Goal: Contribute content: Contribute content

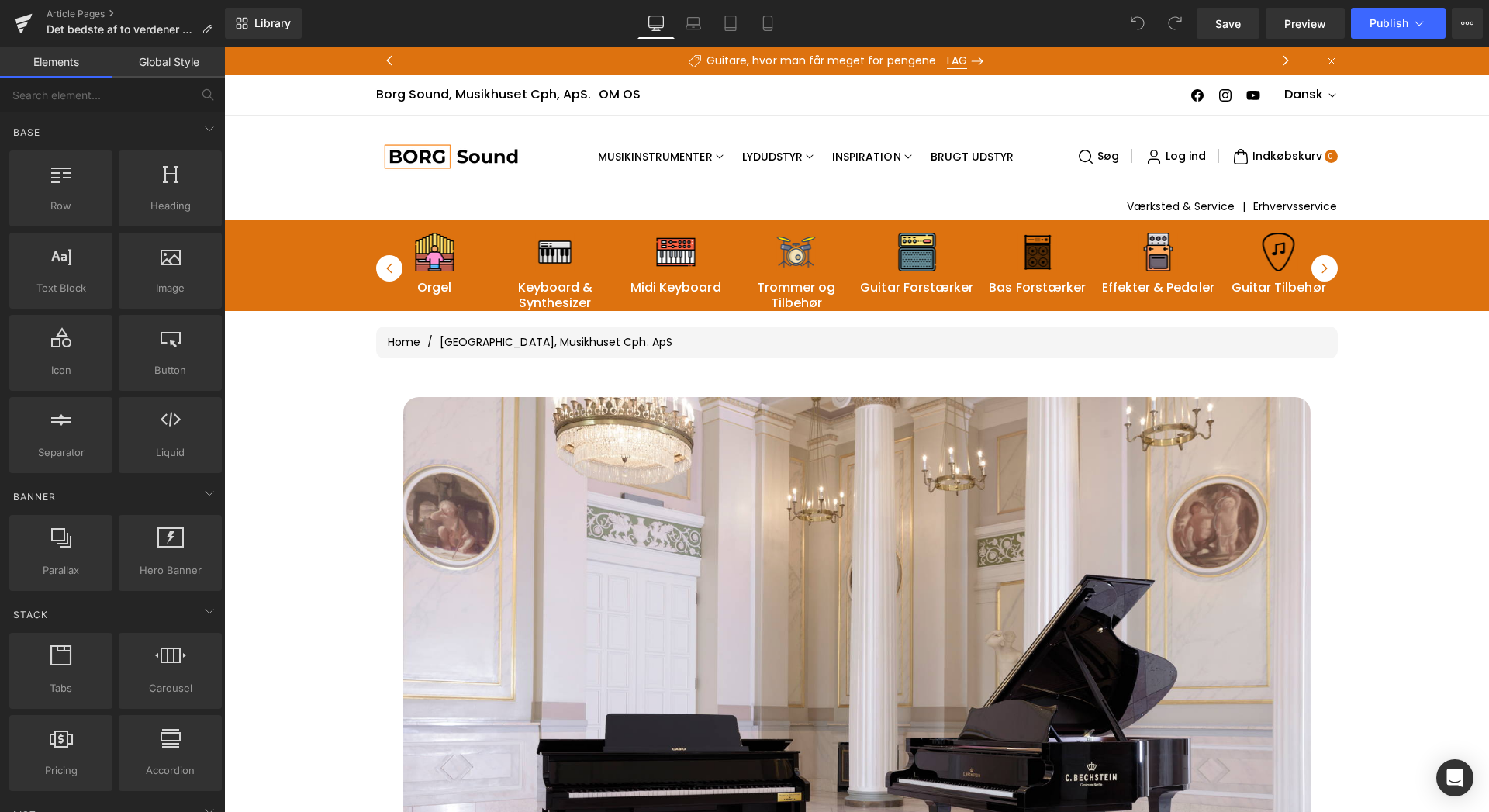
drag, startPoint x: 1032, startPoint y: 356, endPoint x: 1041, endPoint y: 349, distance: 11.4
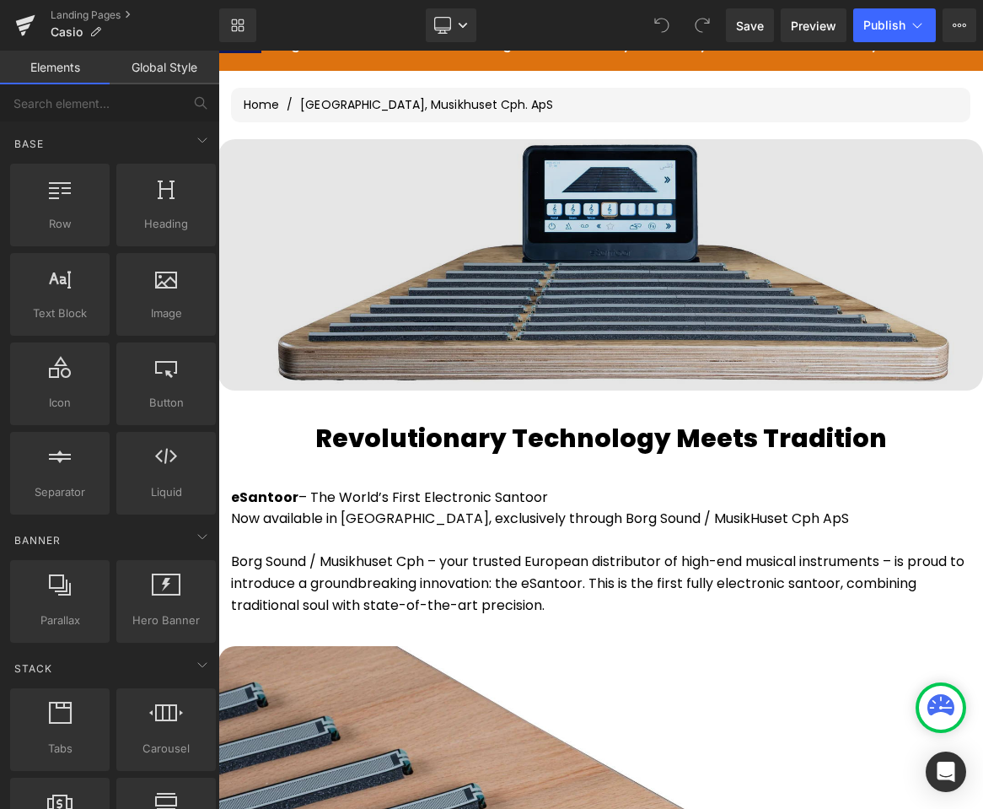
scroll to position [202, 0]
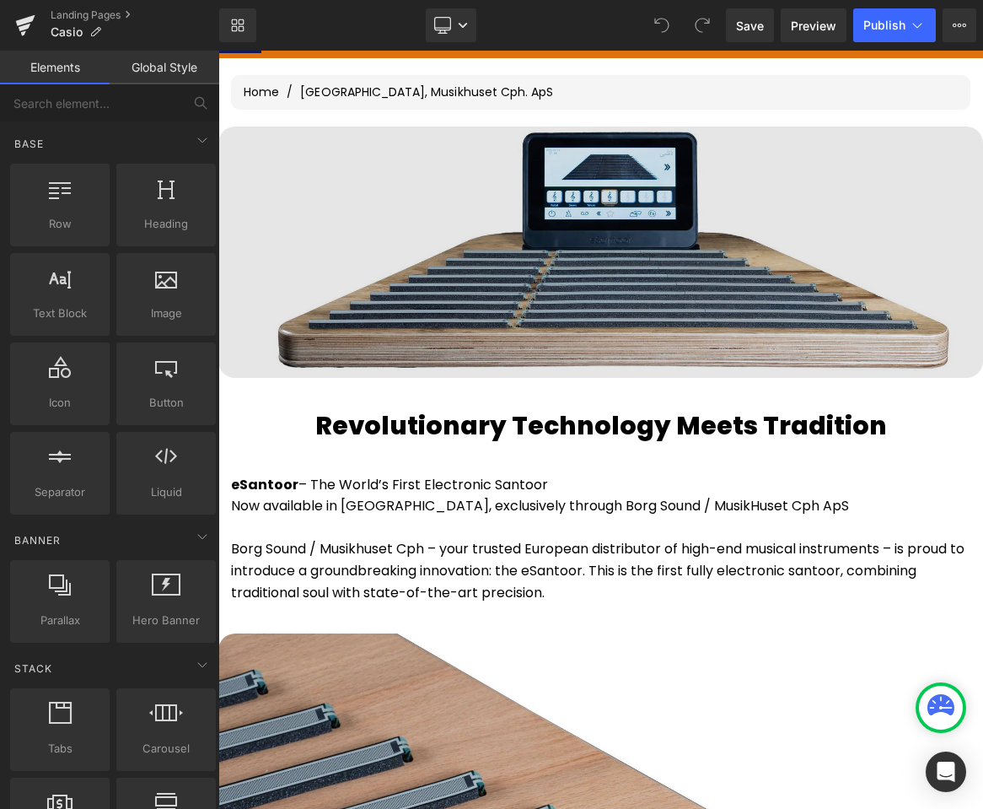
click at [317, 255] on img at bounding box center [600, 251] width 765 height 250
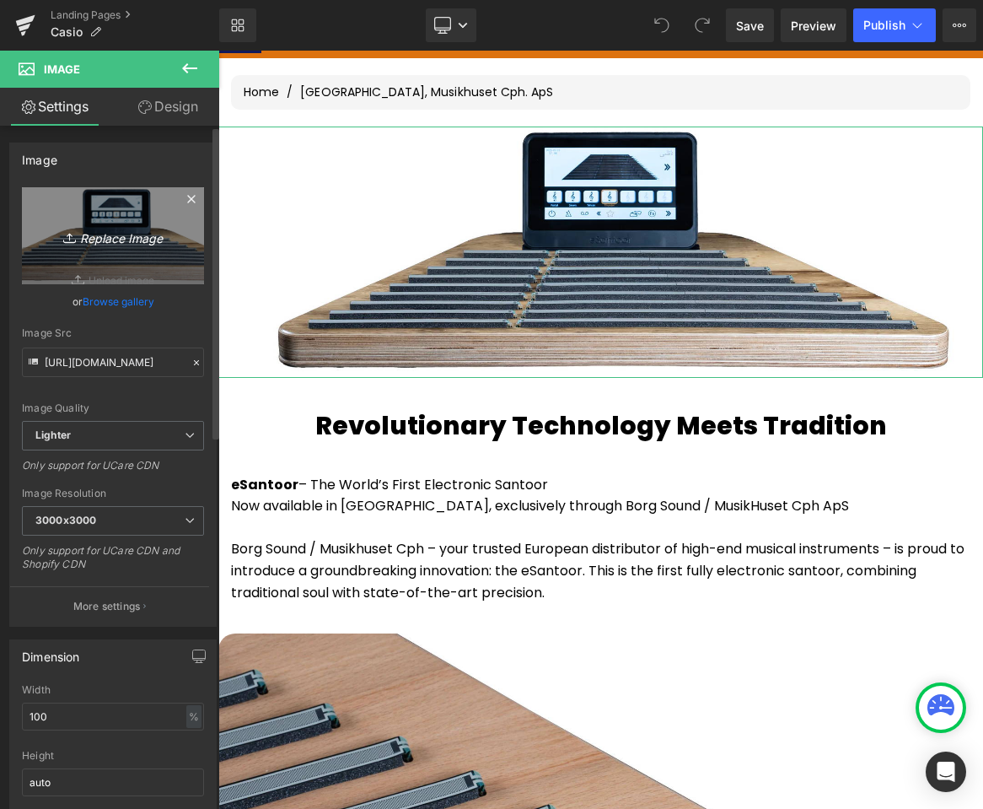
click at [89, 237] on icon "Replace Image" at bounding box center [113, 235] width 135 height 21
type input "C:\fakepath\Casio-PX-S7000-Smart-Hybrid-Digitalpiano-Borg-Sound.webp"
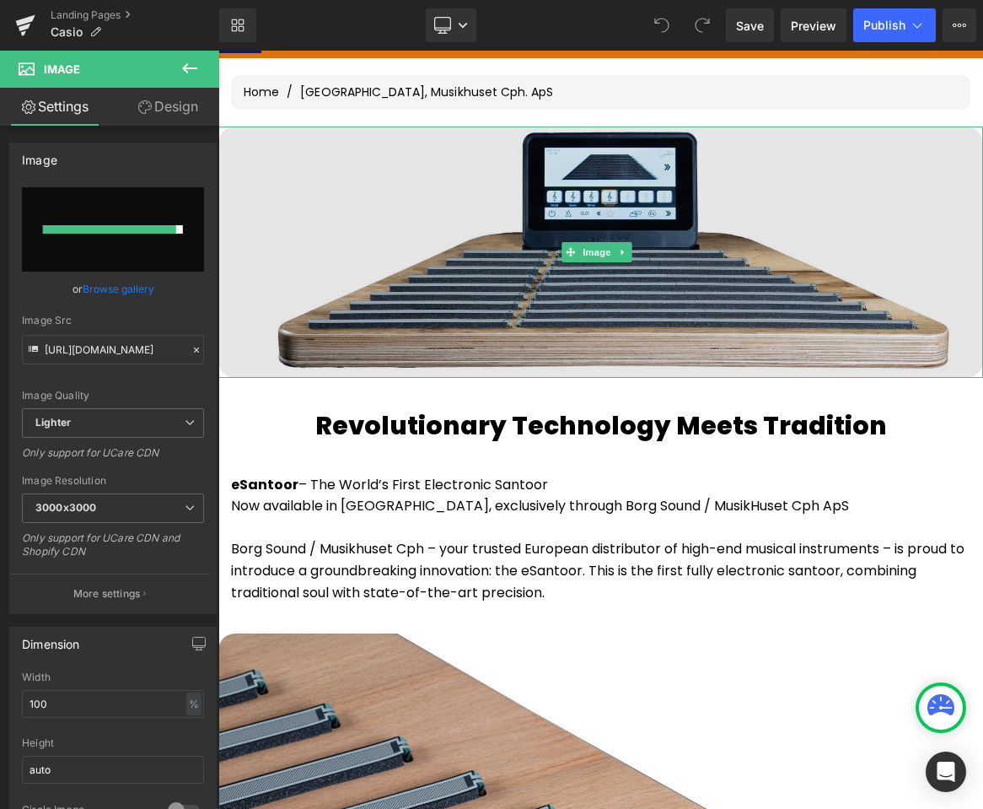
type input "[URL][DOMAIN_NAME]"
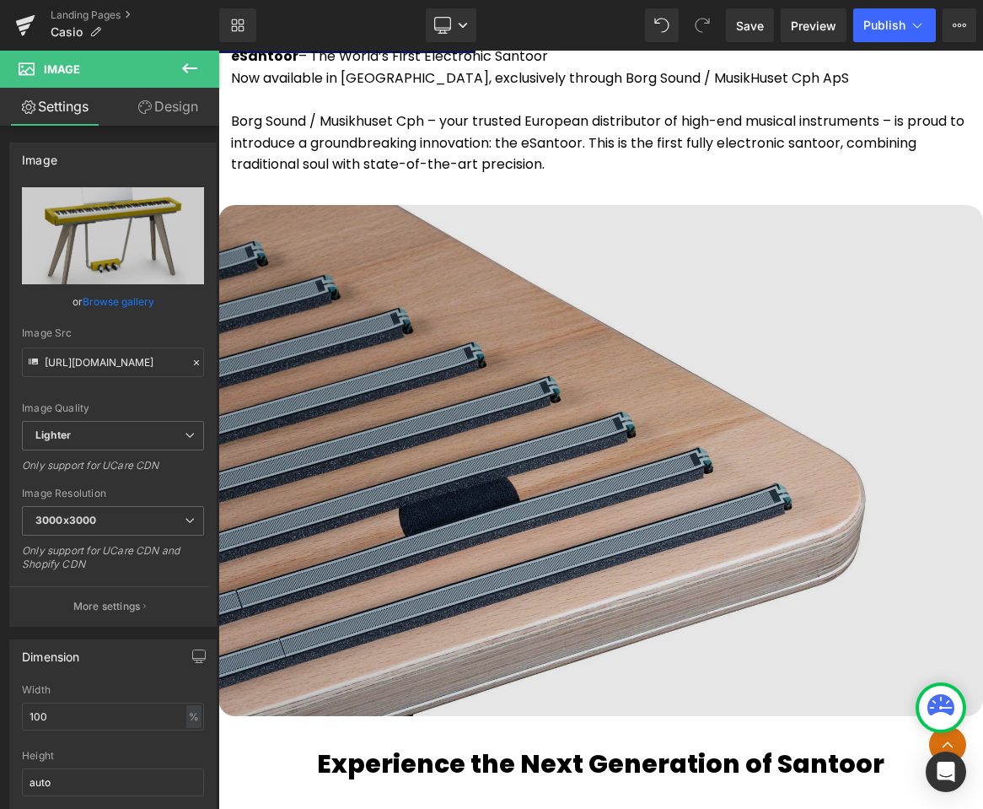
scroll to position [1416, 0]
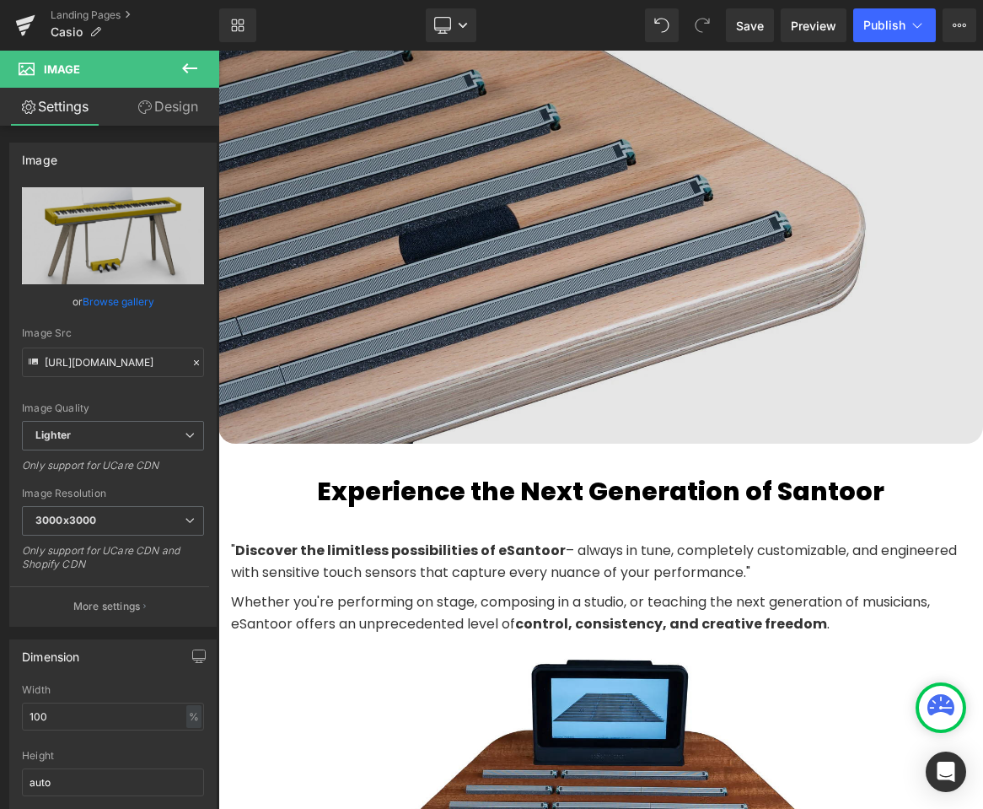
click at [487, 284] on img at bounding box center [600, 188] width 765 height 511
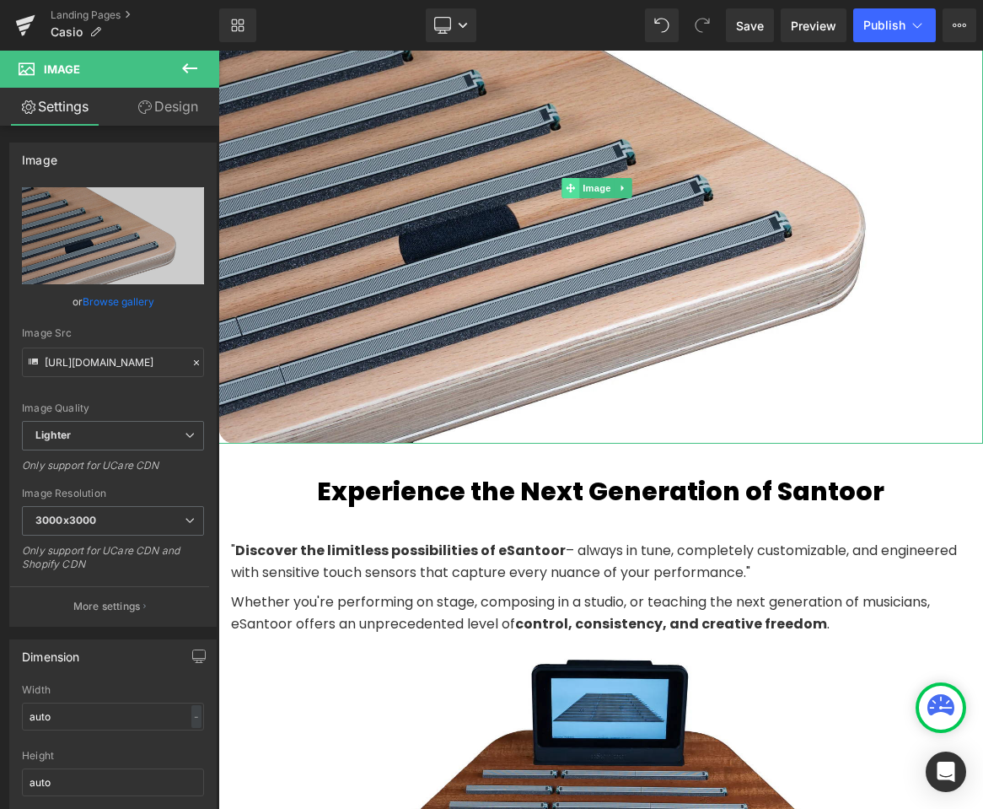
click at [566, 186] on span at bounding box center [571, 188] width 18 height 20
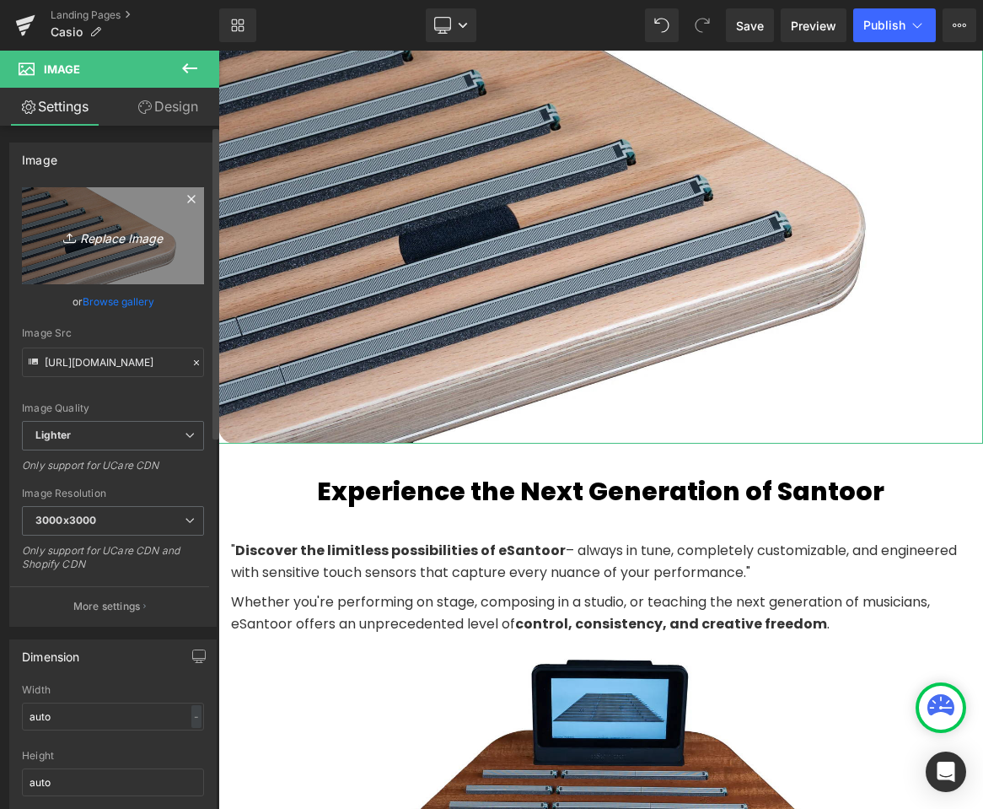
click at [125, 242] on icon "Replace Image" at bounding box center [113, 235] width 135 height 21
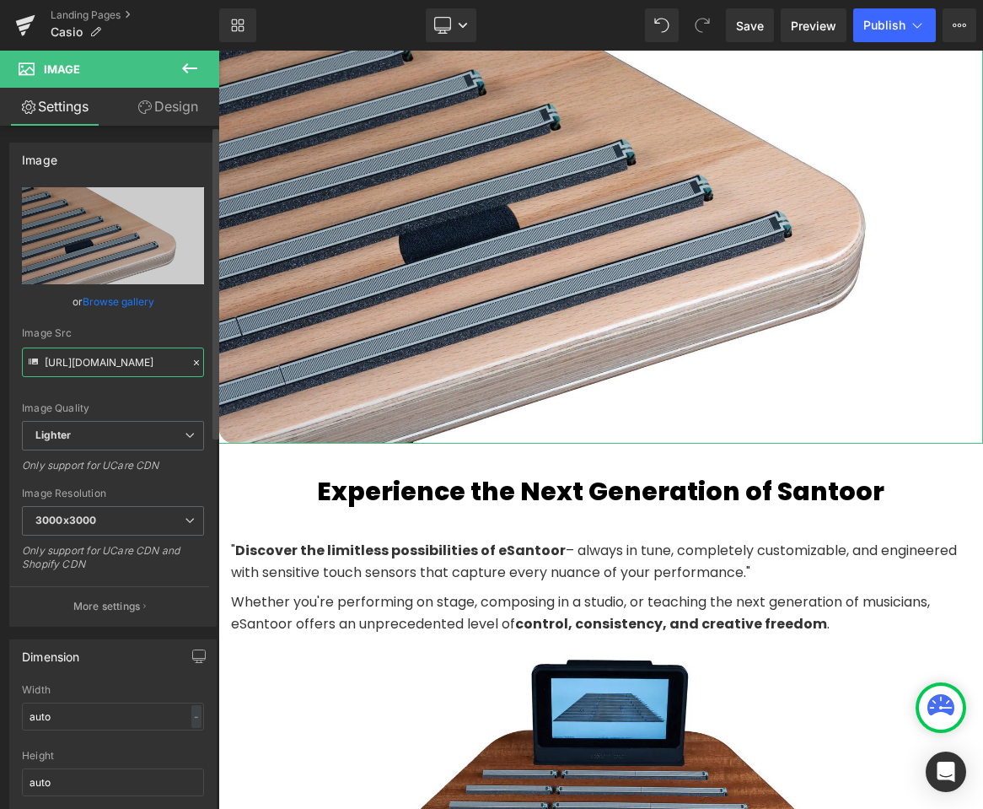
click at [100, 363] on input "[URL][DOMAIN_NAME]" at bounding box center [113, 362] width 182 height 30
click at [113, 304] on link "Browse gallery" at bounding box center [119, 302] width 72 height 30
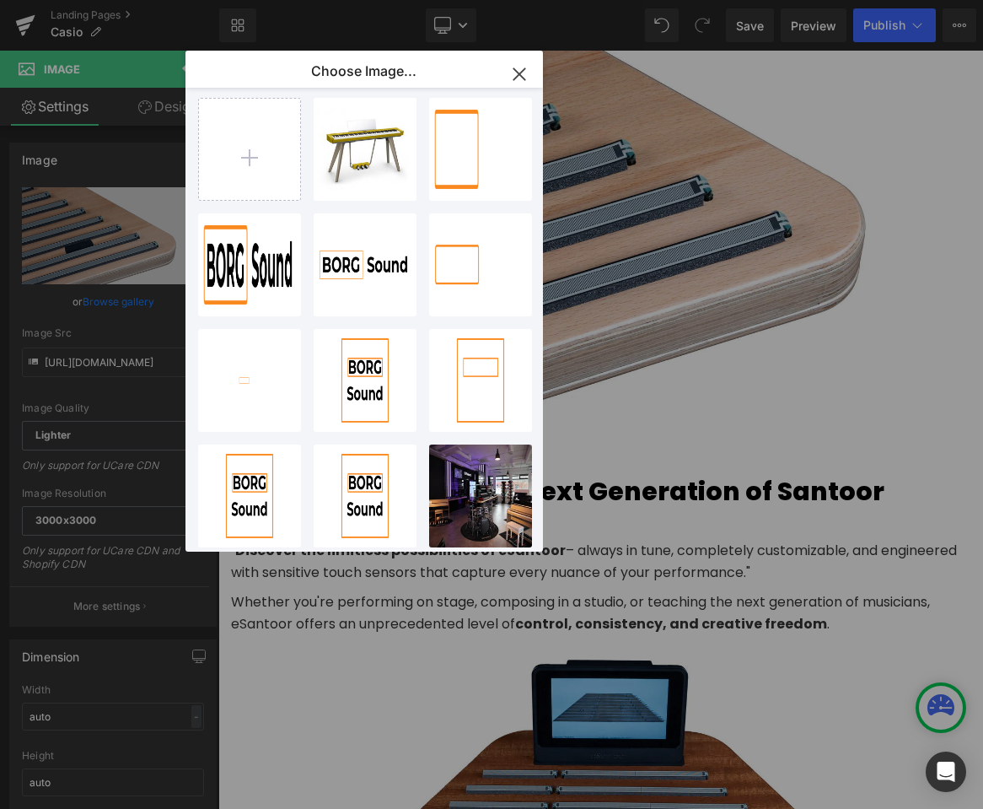
scroll to position [0, 0]
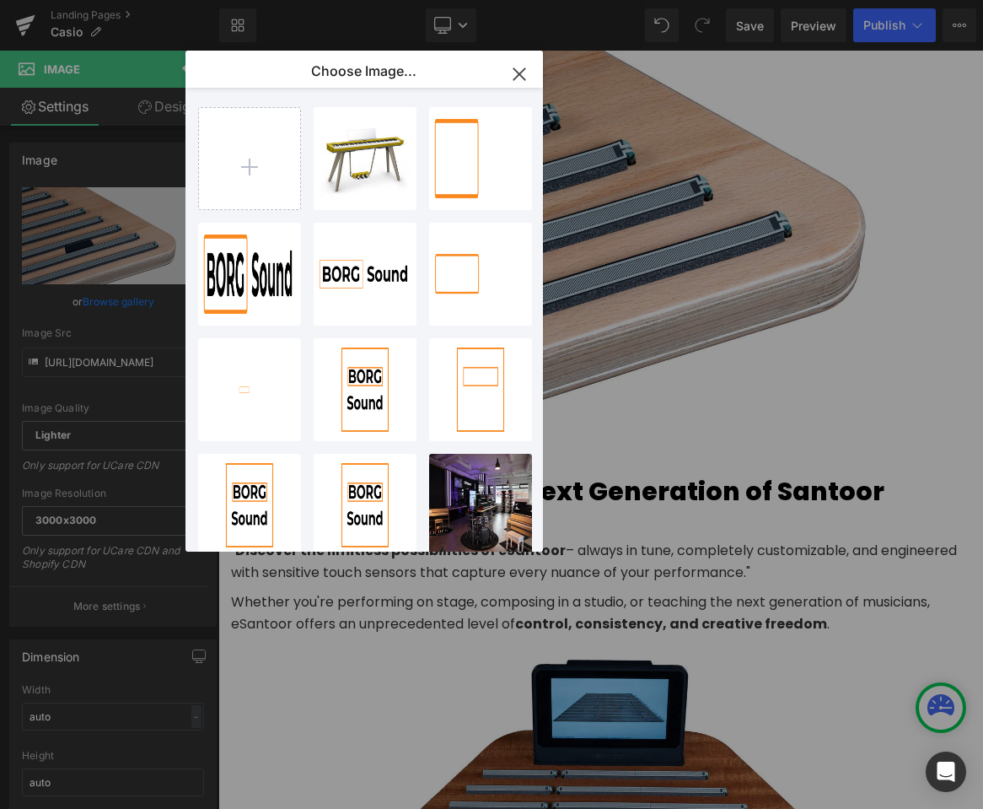
click at [509, 78] on icon "button" at bounding box center [519, 74] width 27 height 27
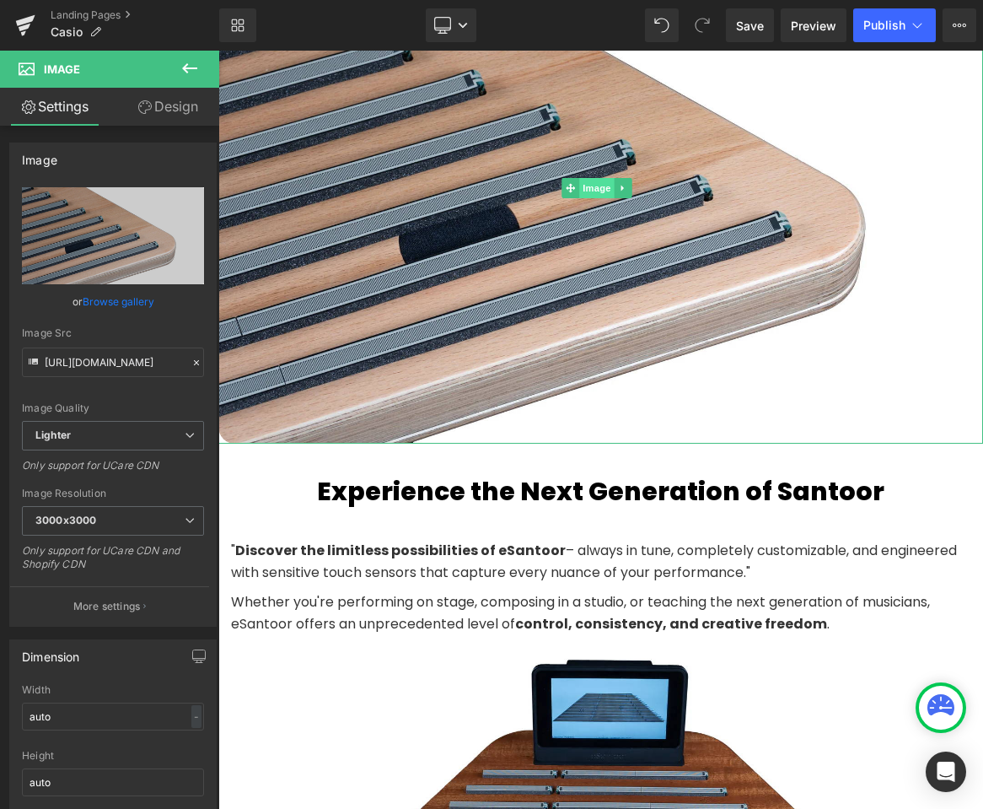
click at [588, 186] on span "Image" at bounding box center [596, 188] width 35 height 20
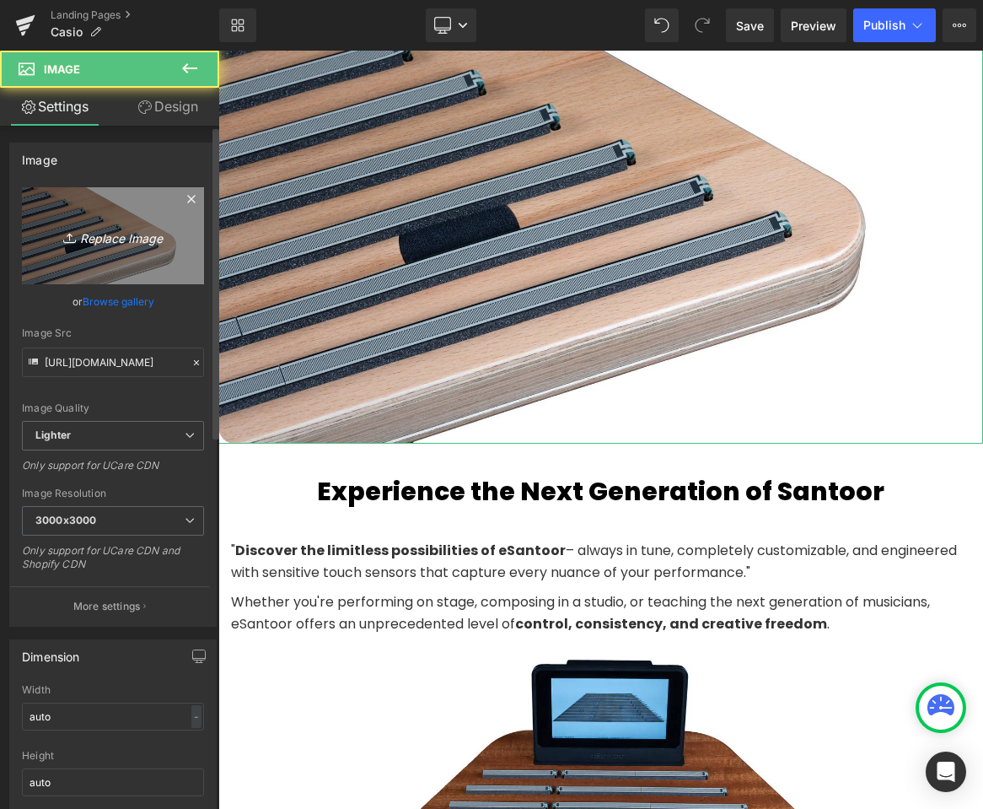
click at [118, 234] on icon "Replace Image" at bounding box center [113, 235] width 135 height 21
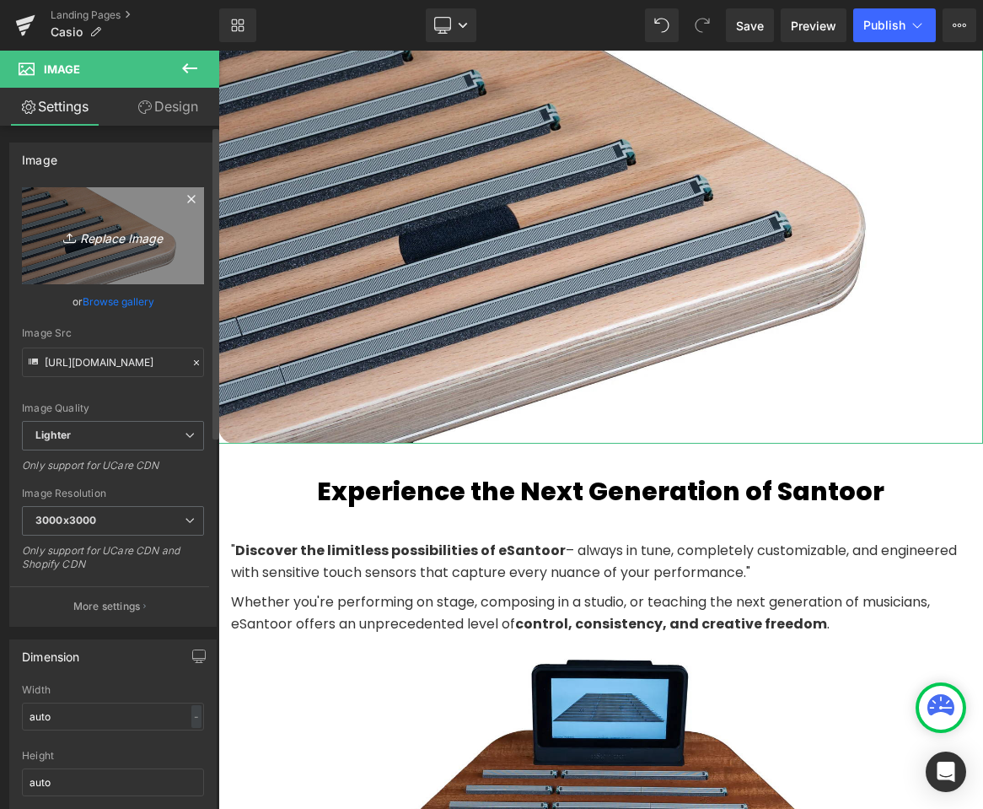
click at [86, 232] on icon "Replace Image" at bounding box center [113, 235] width 135 height 21
type input "C:\fakepath\Casio-BG-50-VINYL-Piano-Bench-[PERSON_NAME]-Sound-3.png"
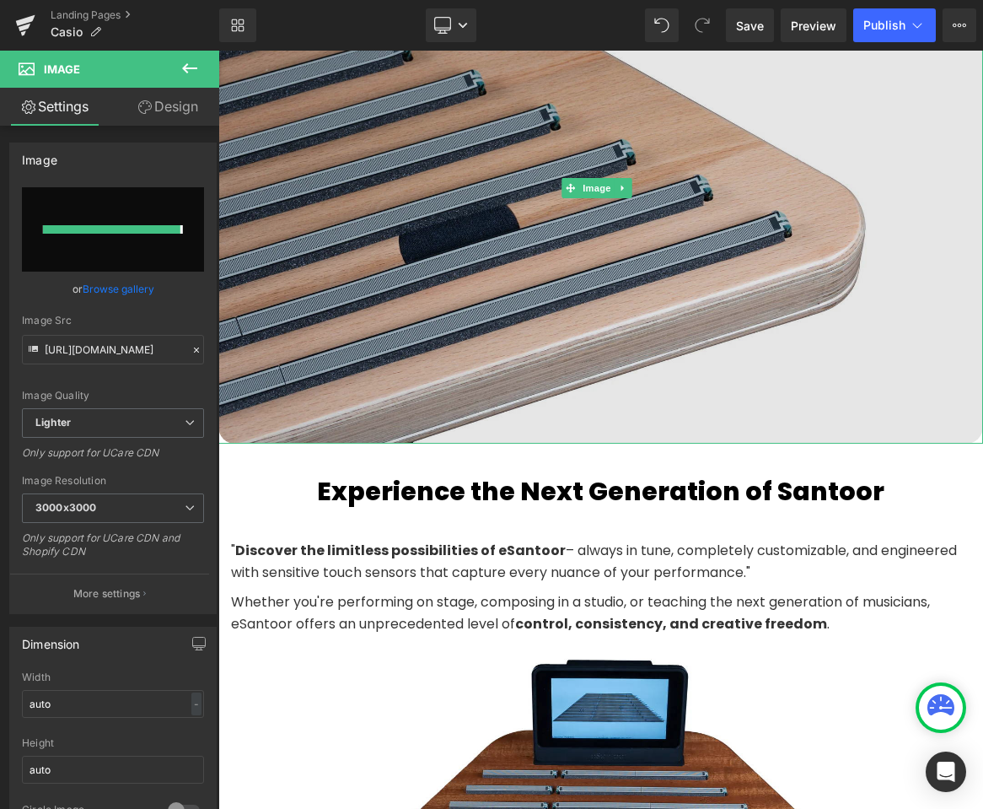
type input "[URL][DOMAIN_NAME][PERSON_NAME]"
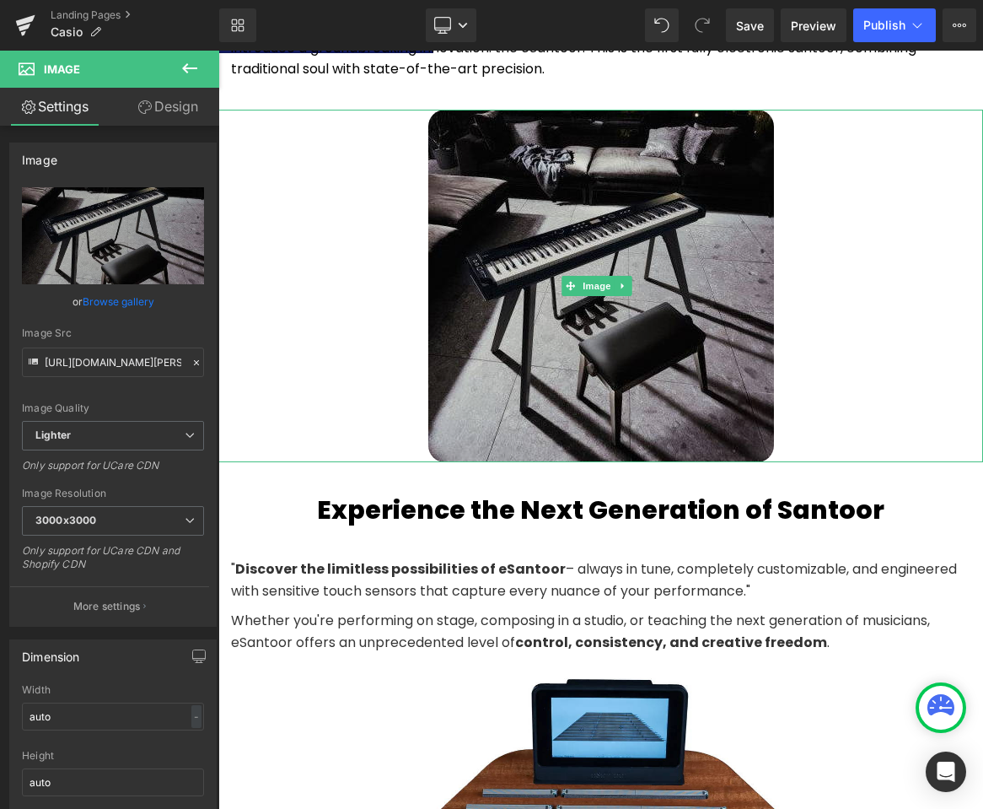
scroll to position [1112, 0]
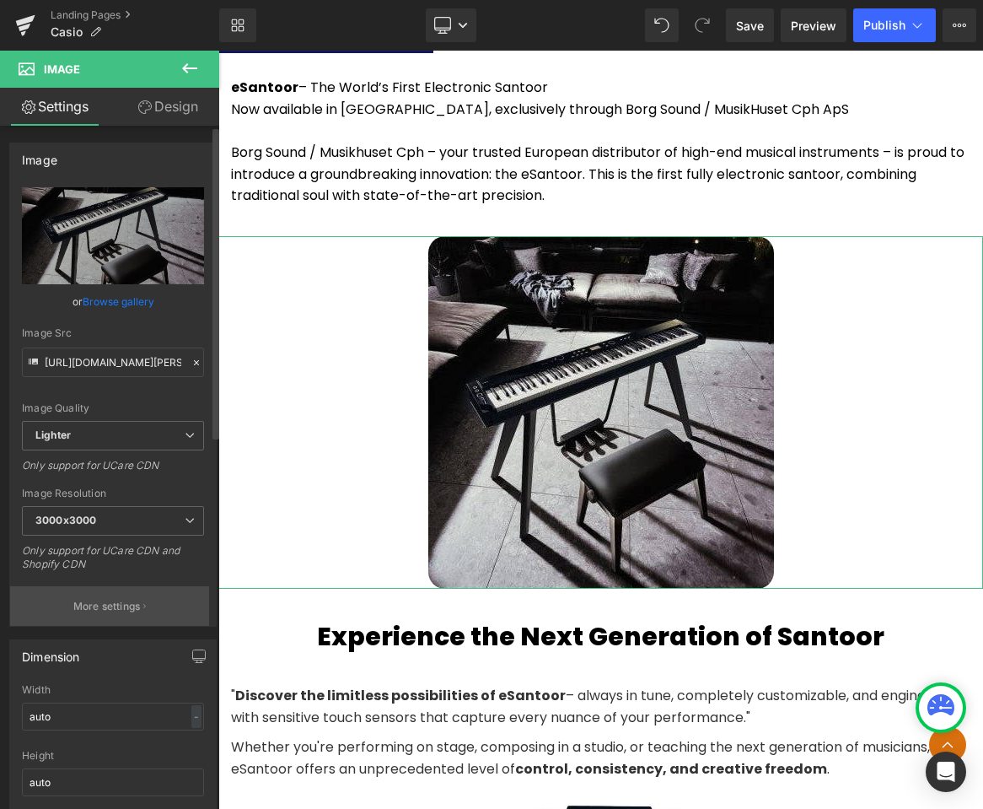
click at [112, 608] on p "More settings" at bounding box center [106, 606] width 67 height 15
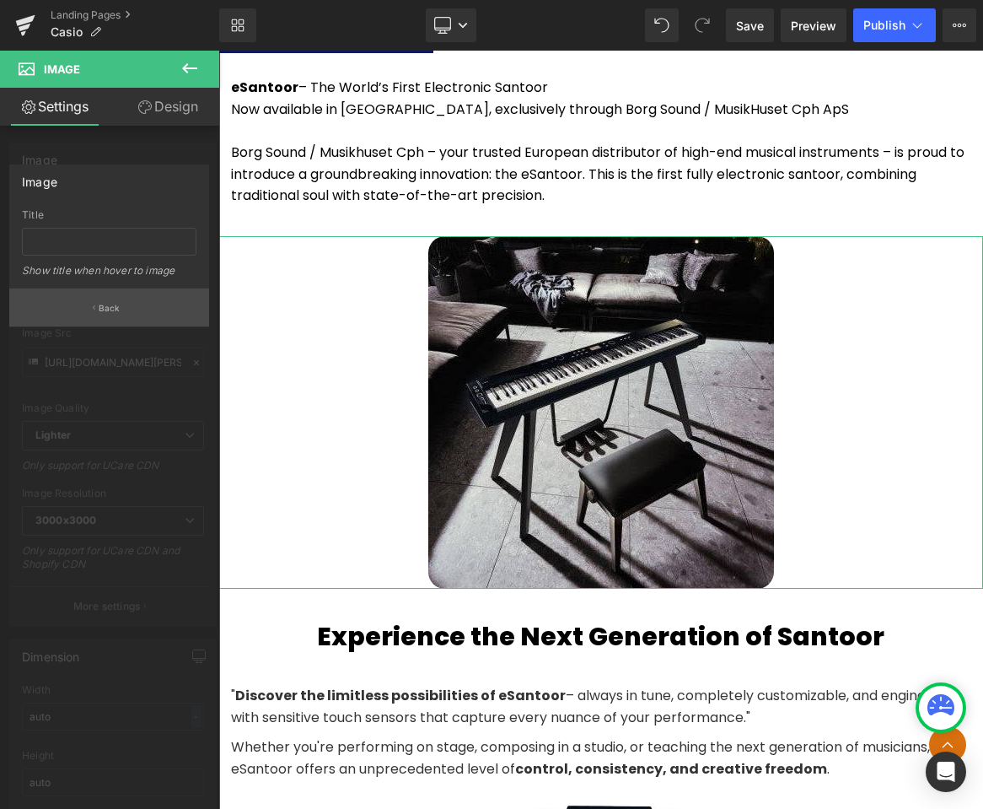
click at [109, 314] on p "Back" at bounding box center [110, 308] width 22 height 13
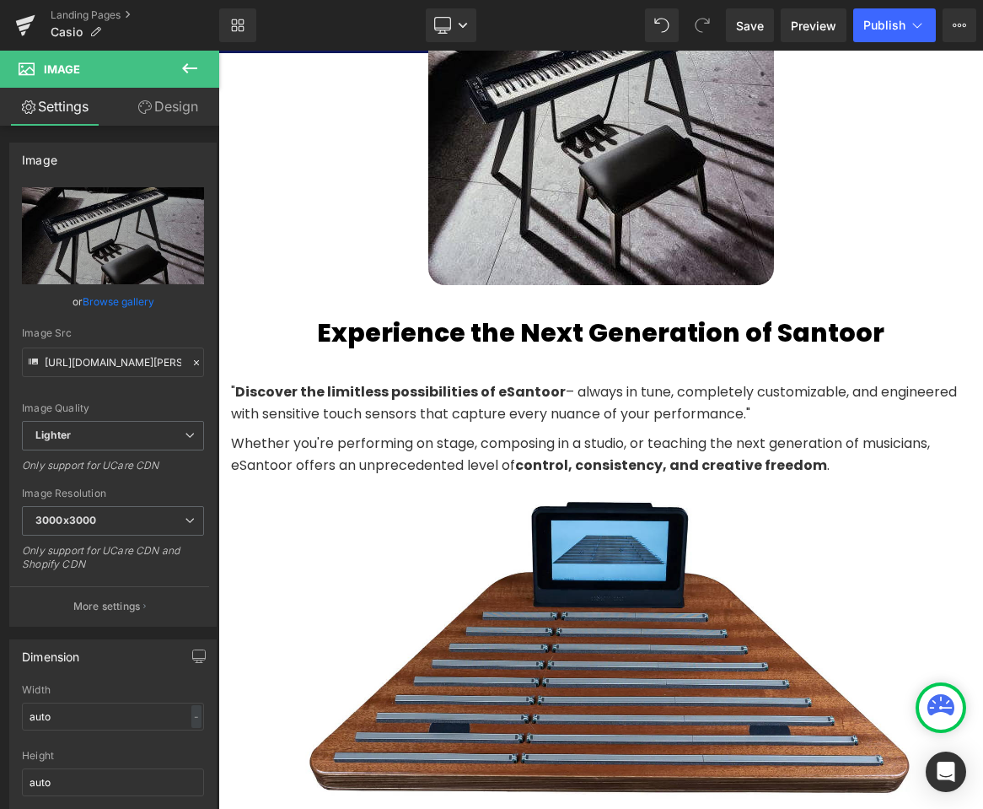
scroll to position [1011, 0]
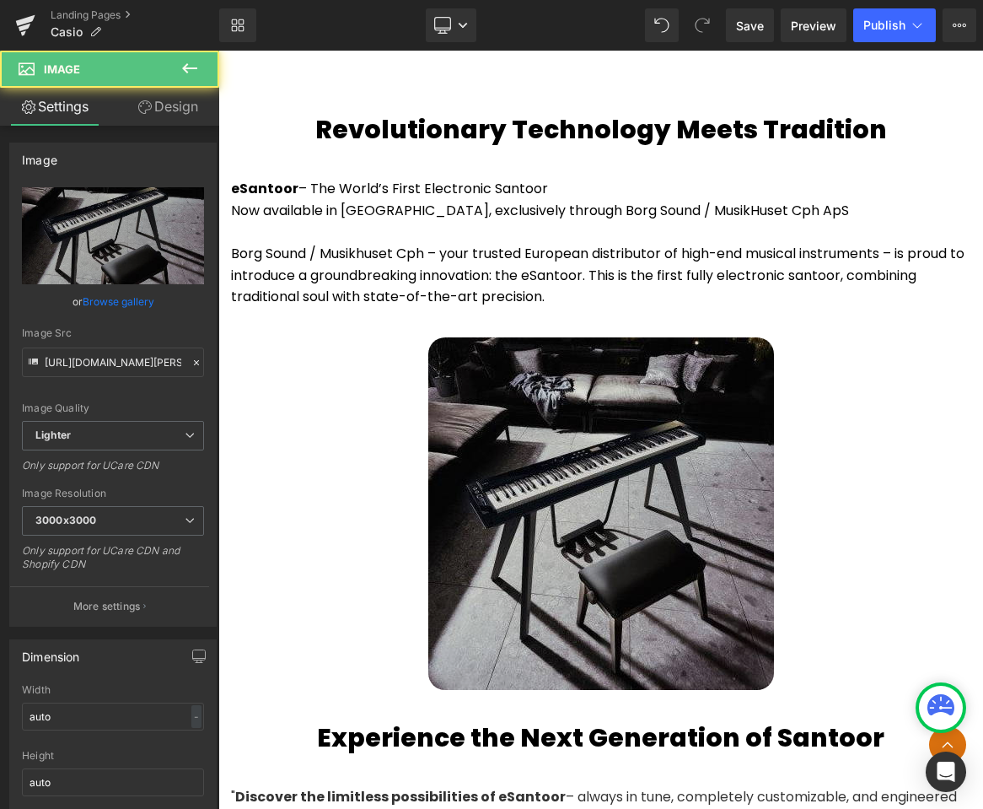
click at [594, 526] on img at bounding box center [601, 513] width 346 height 352
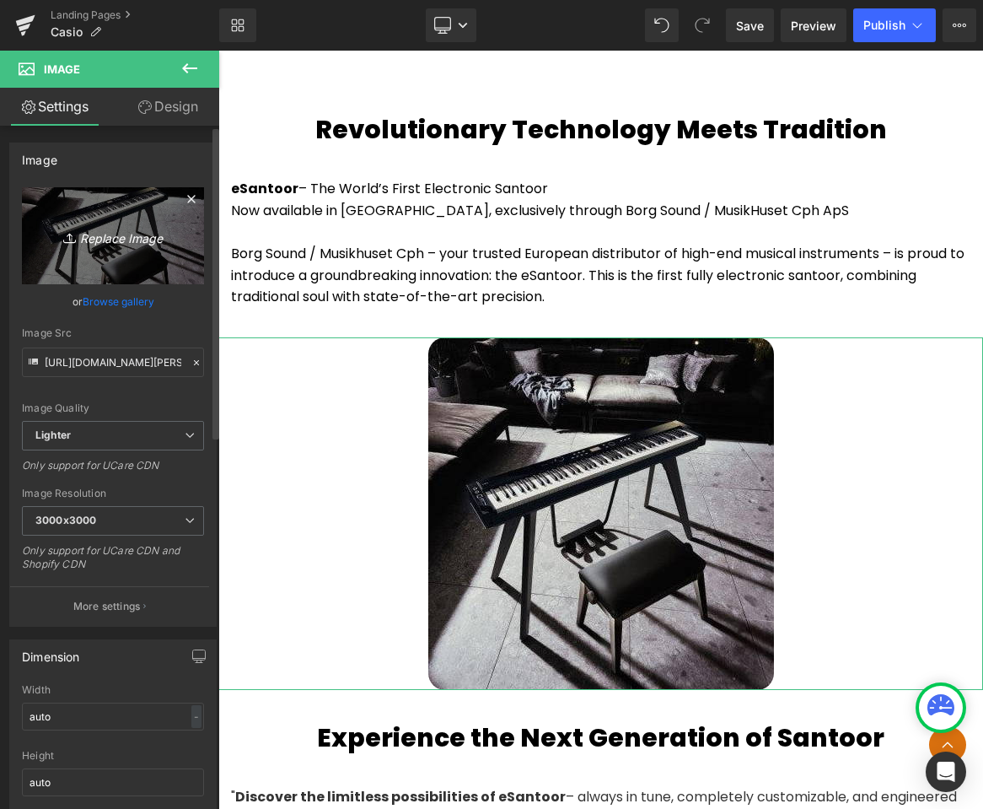
click at [116, 256] on link "Replace Image" at bounding box center [113, 235] width 182 height 97
type input "C:\fakepath\Casio-PX-S7000-Smart-Hybrid-Digitalpiano-Borg-Sound-7.webp"
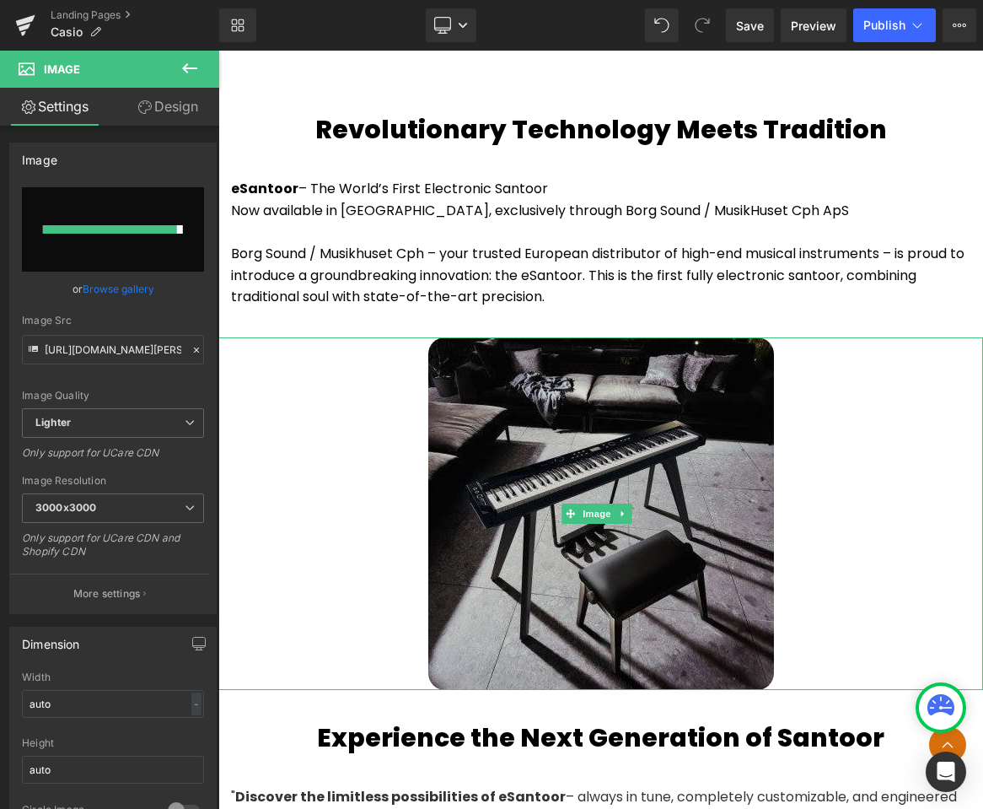
type input "[URL][DOMAIN_NAME]"
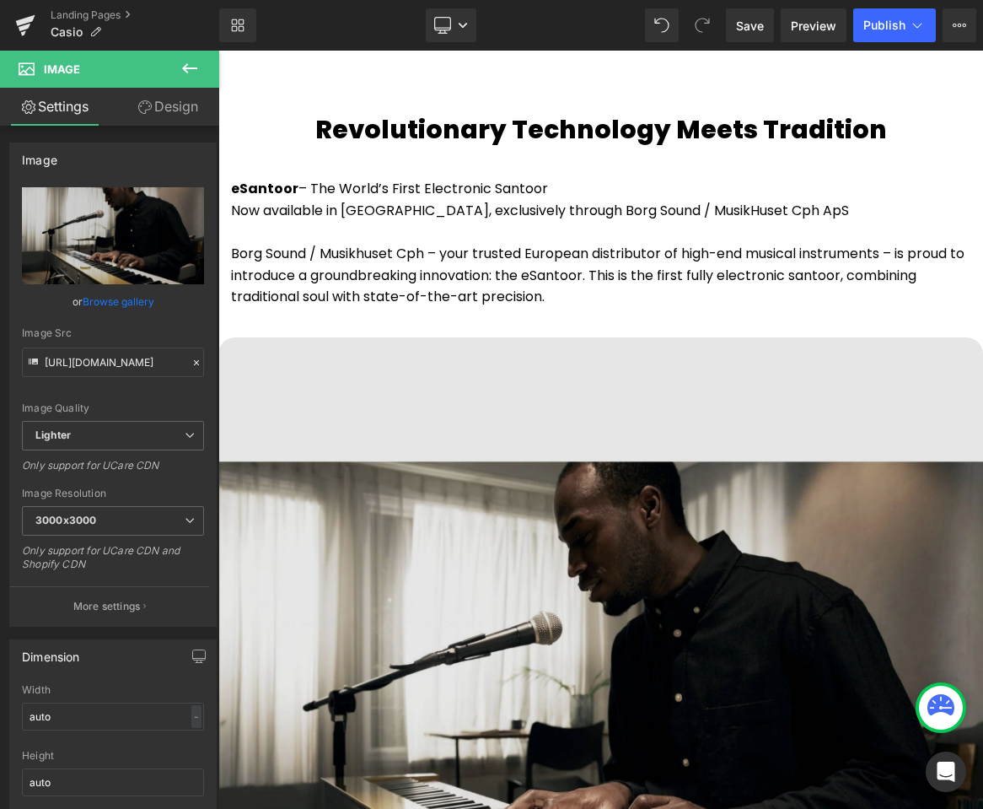
click at [585, 379] on img at bounding box center [600, 719] width 765 height 765
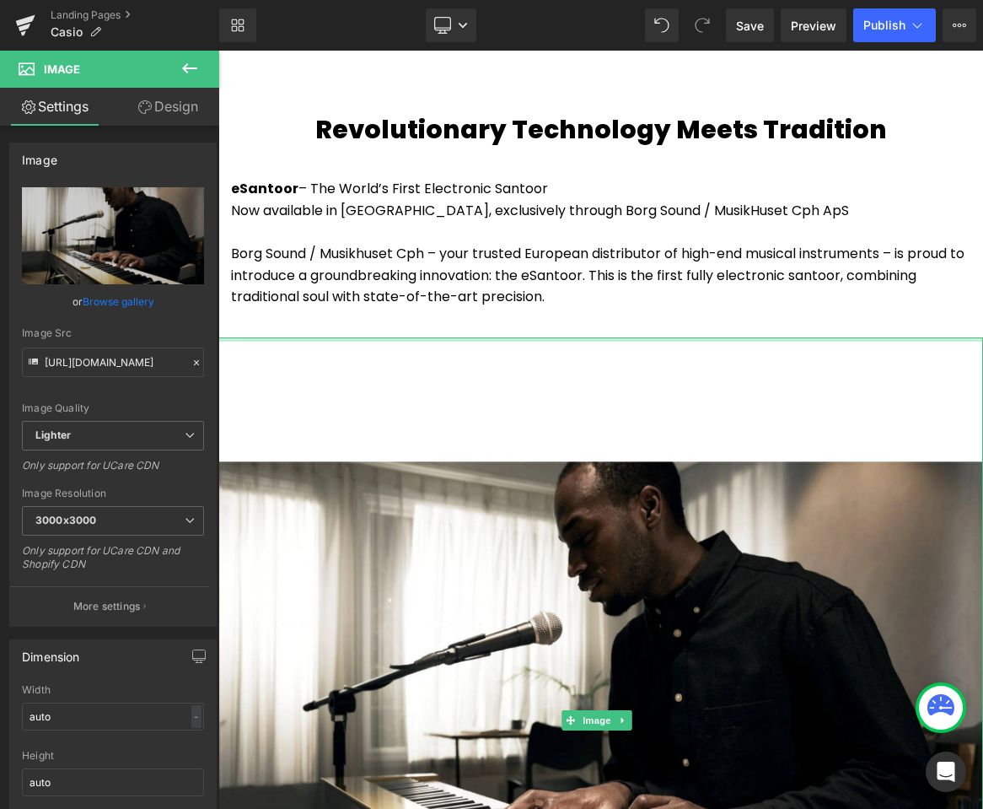
drag, startPoint x: 602, startPoint y: 329, endPoint x: 614, endPoint y: 271, distance: 59.4
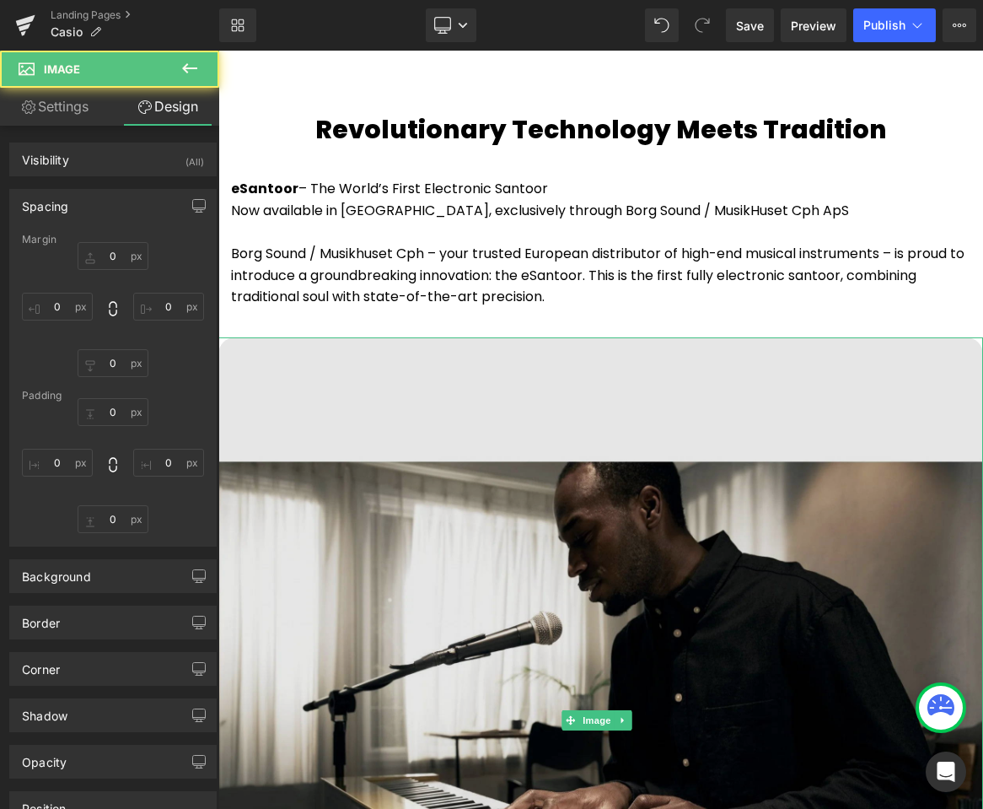
click at [594, 422] on img at bounding box center [600, 719] width 765 height 765
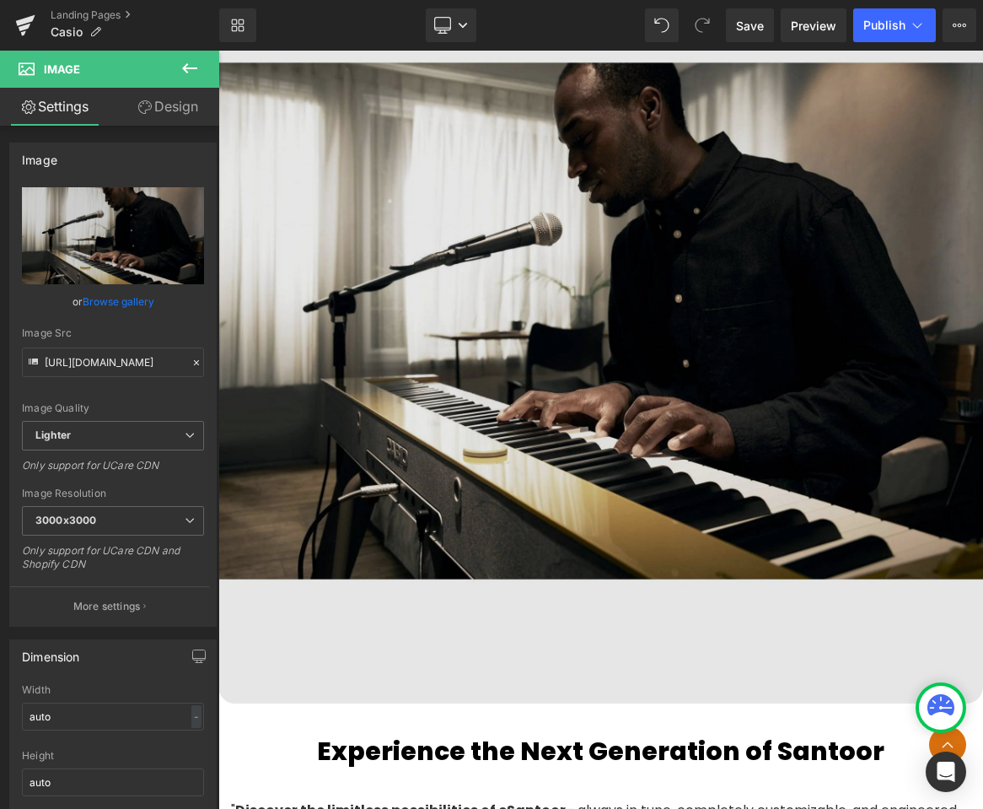
scroll to position [1213, 0]
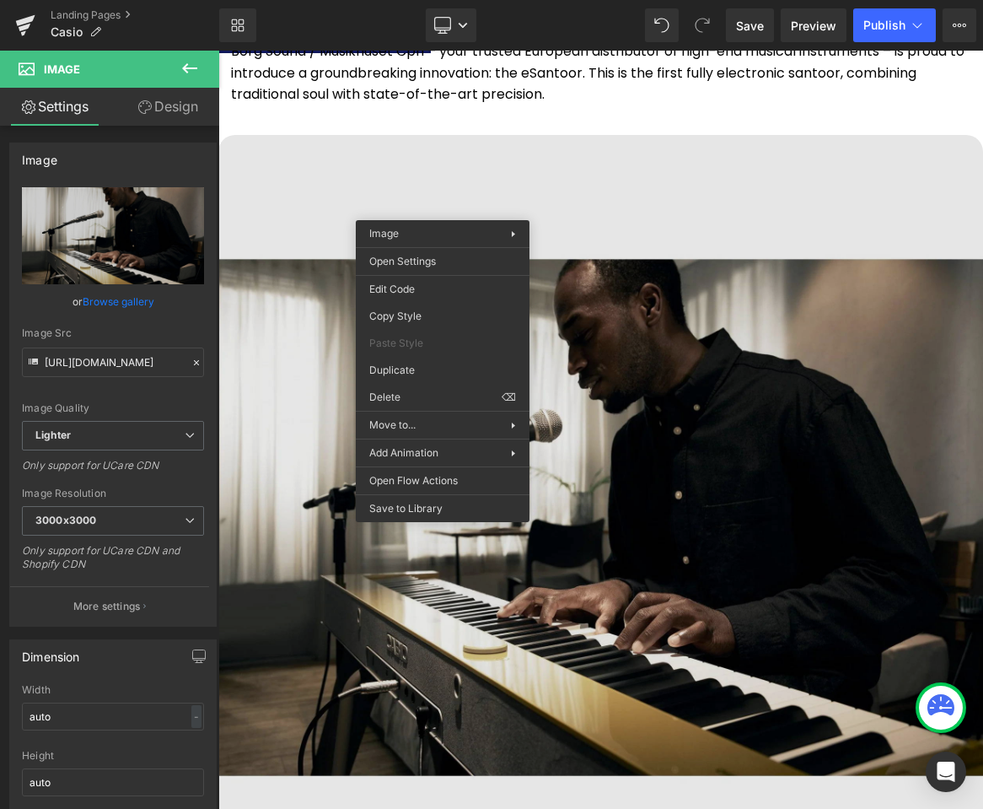
click at [724, 308] on img at bounding box center [600, 517] width 765 height 765
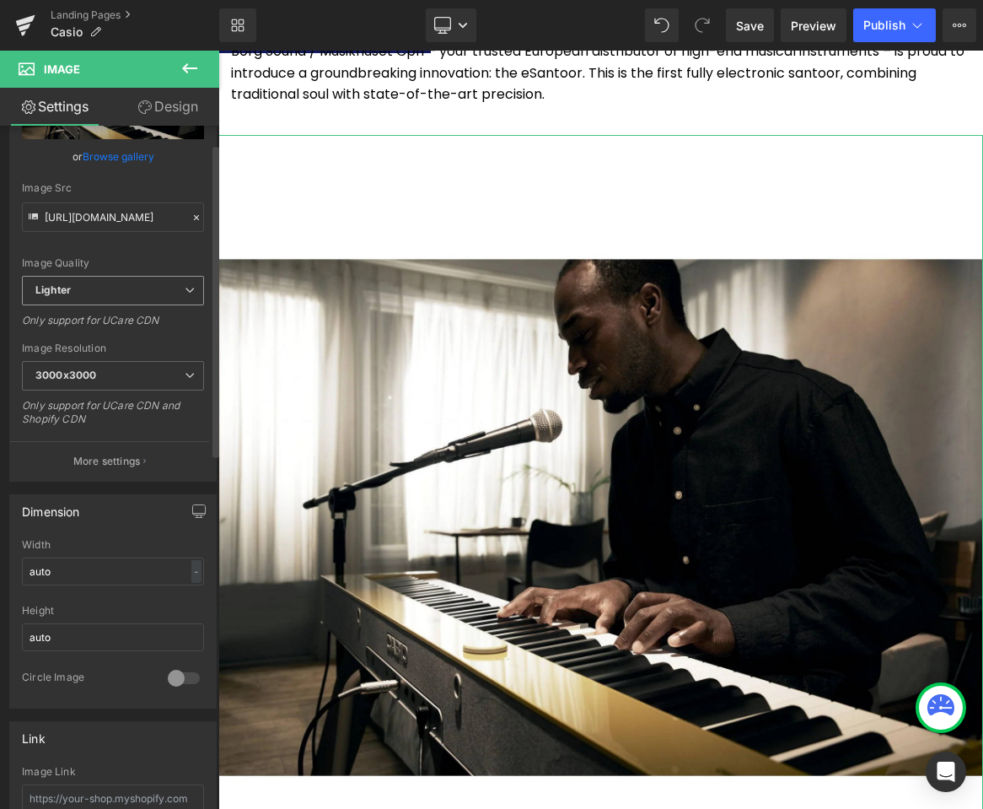
scroll to position [304, 0]
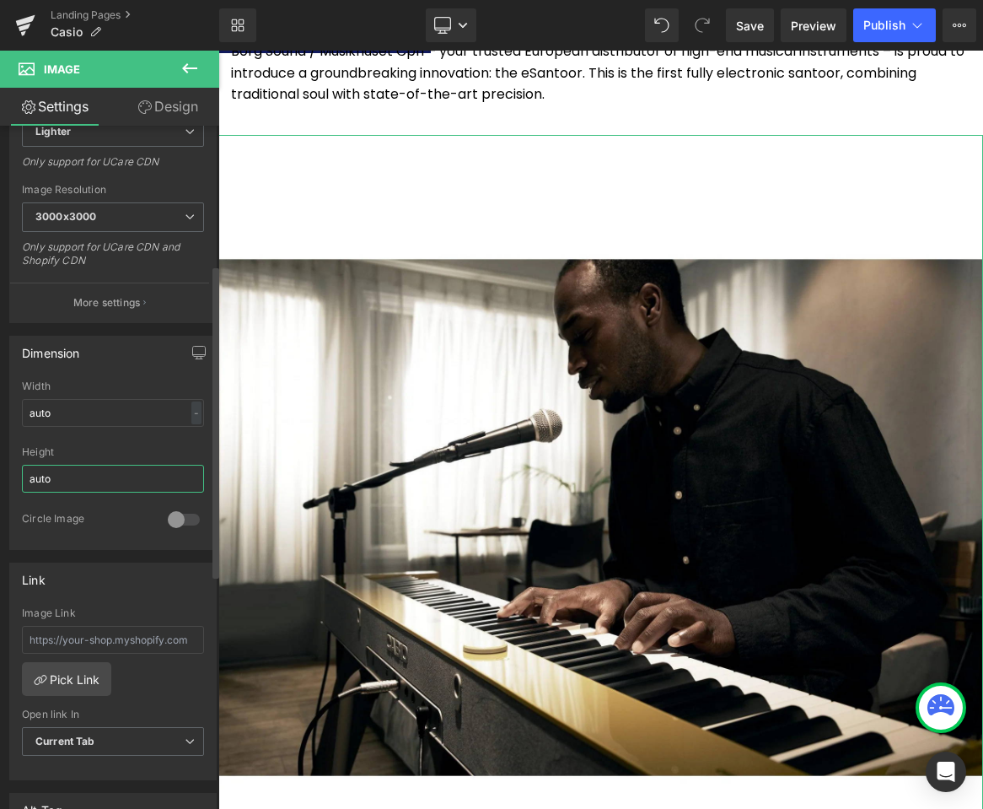
click at [126, 481] on input "auto" at bounding box center [113, 479] width 182 height 28
drag, startPoint x: 109, startPoint y: 479, endPoint x: 8, endPoint y: 486, distance: 100.6
click at [8, 486] on div "Dimension auto Width auto - % px auto Height auto 0 Circle Image" at bounding box center [113, 436] width 227 height 227
type input "a"
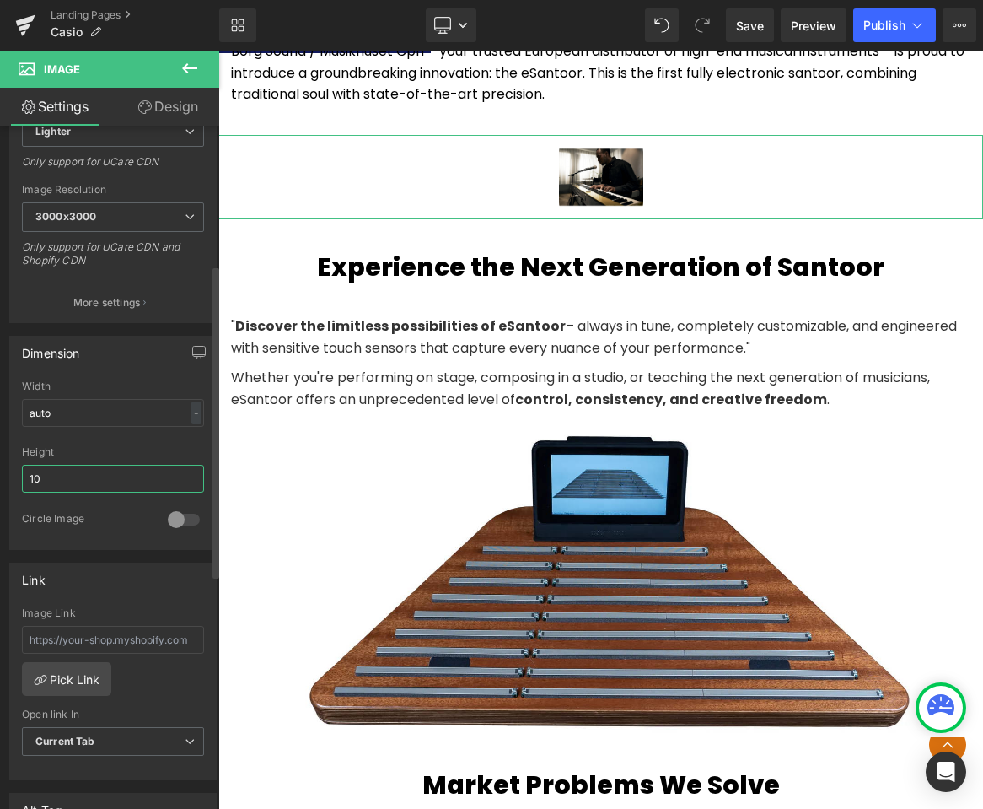
type input "1"
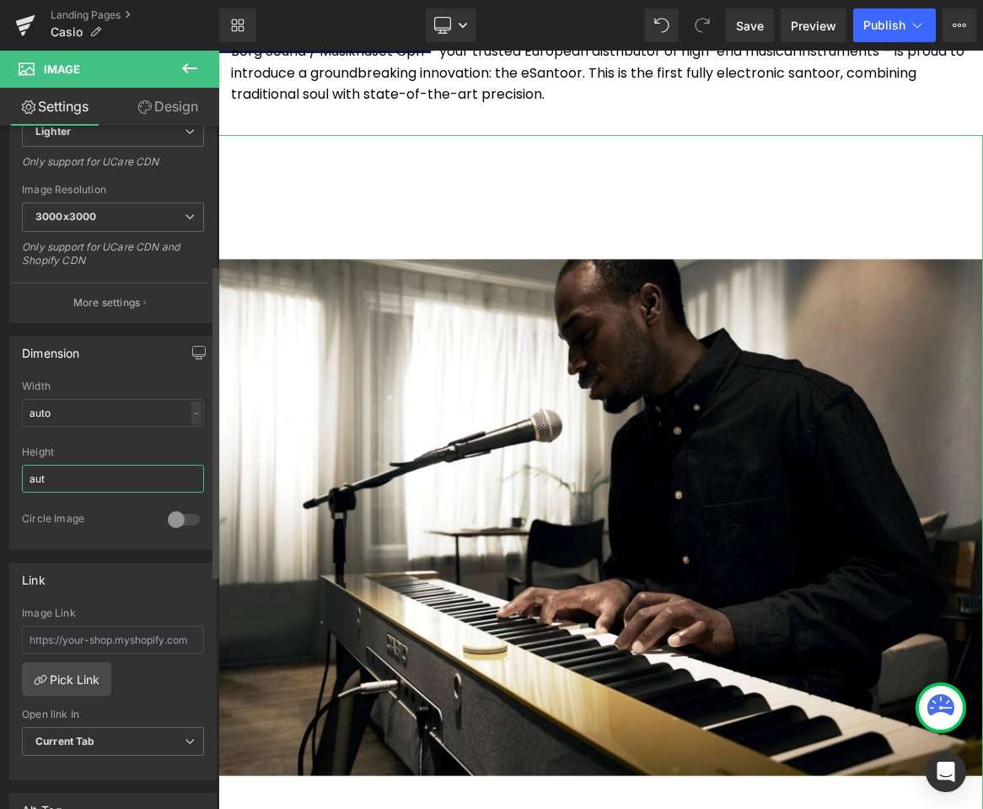
type input "auto"
click at [116, 555] on div "Link Image Link Pick Link Current Tab New Tab Open link In Current Tab Current …" at bounding box center [113, 665] width 227 height 231
click at [188, 530] on div at bounding box center [184, 519] width 40 height 27
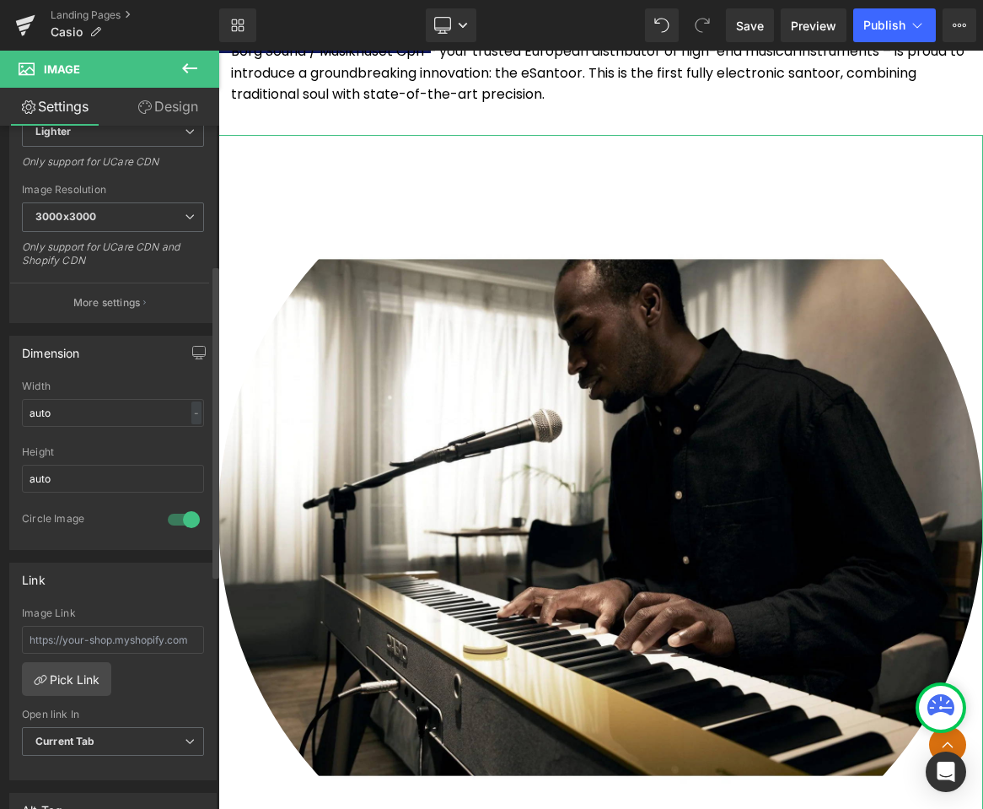
click at [182, 527] on div at bounding box center [184, 519] width 40 height 27
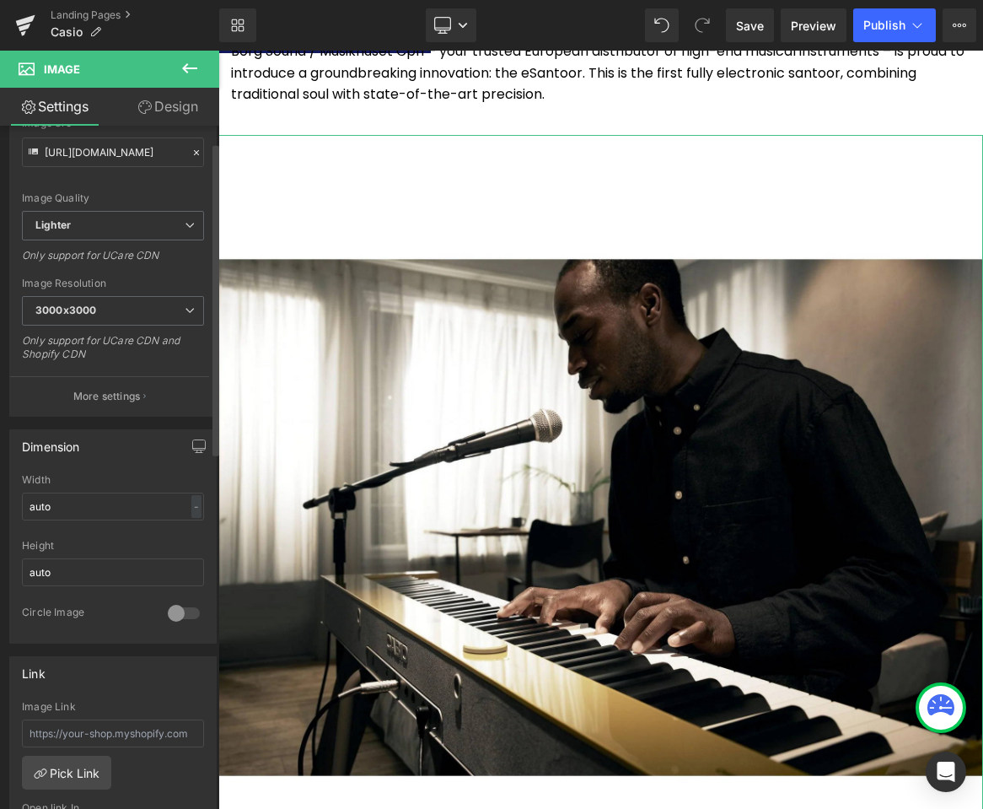
scroll to position [0, 0]
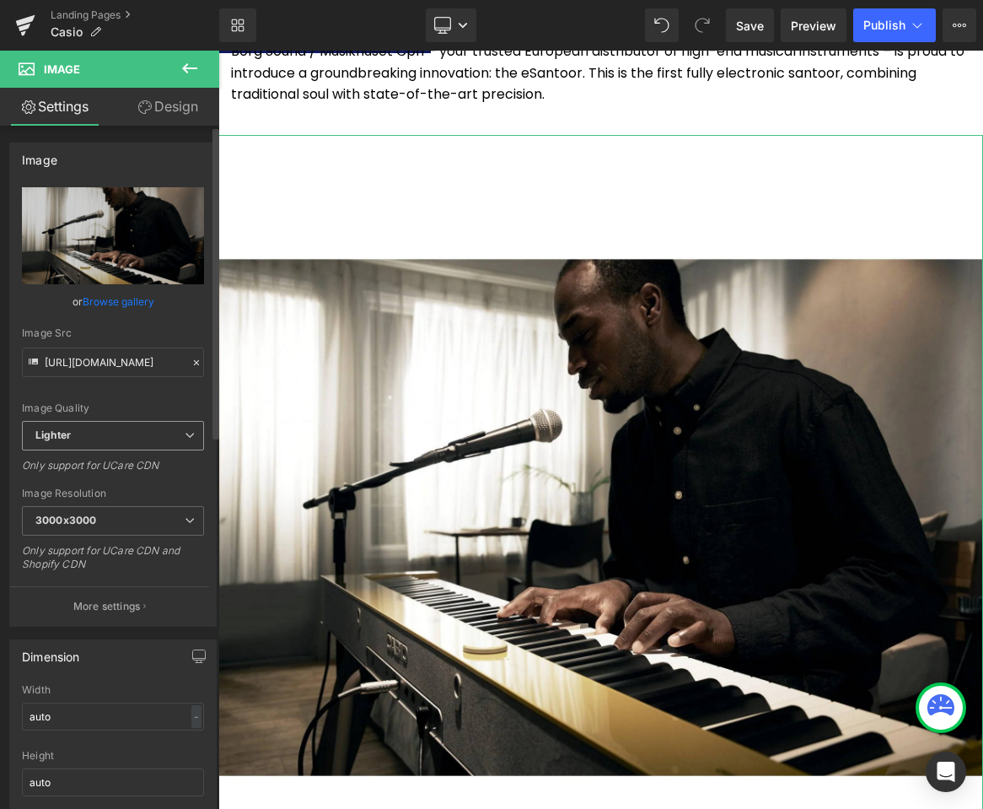
click at [117, 437] on span "Lighter" at bounding box center [113, 436] width 182 height 30
click at [117, 387] on div "Image Quality Lighter Lightest Lighter Lighter Lightest Only support for UCare …" at bounding box center [113, 304] width 182 height 234
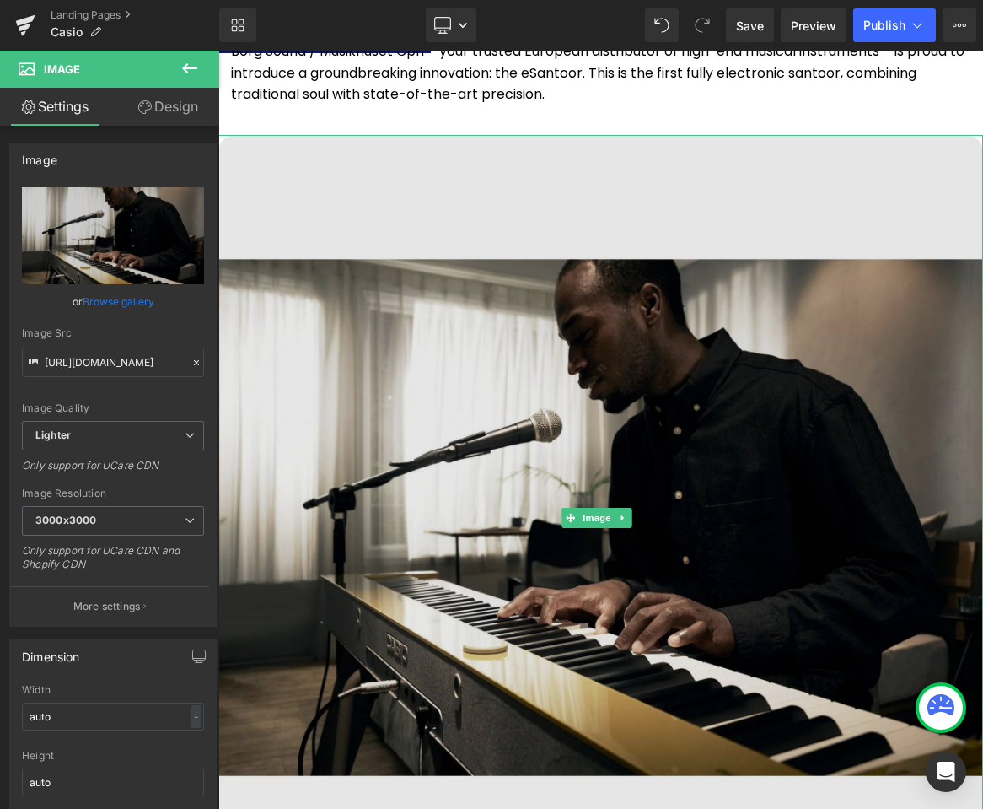
click at [627, 237] on img at bounding box center [600, 517] width 765 height 765
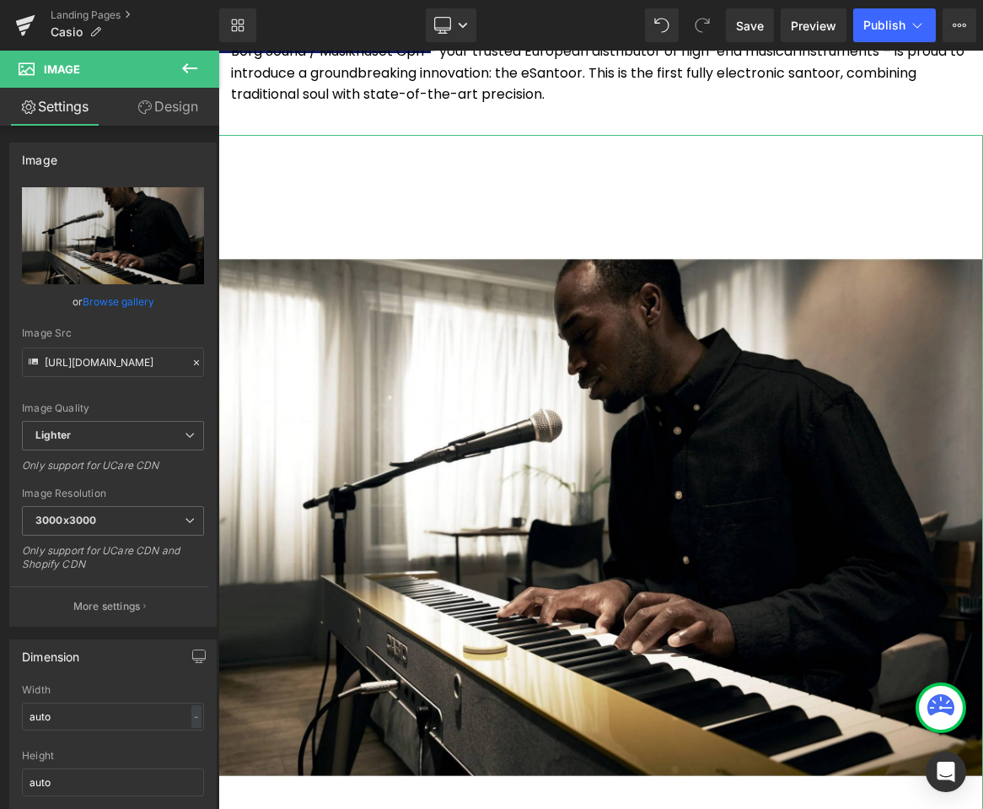
click at [172, 109] on link "Design" at bounding box center [168, 107] width 110 height 38
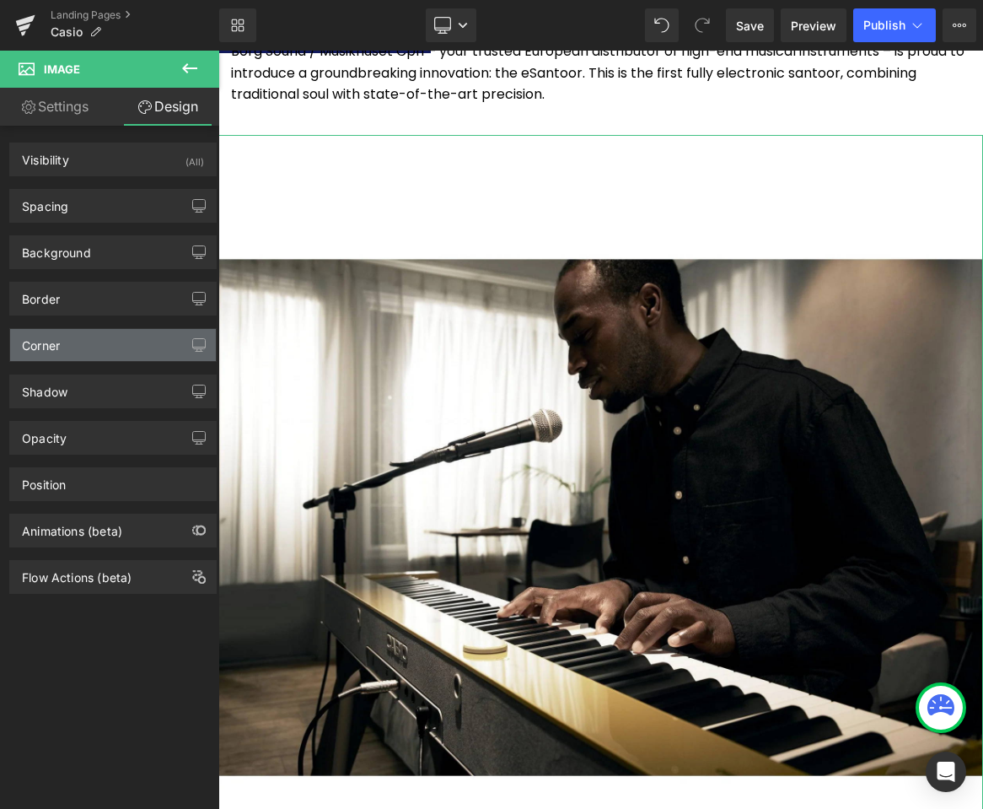
click at [114, 347] on div "Corner" at bounding box center [113, 345] width 206 height 32
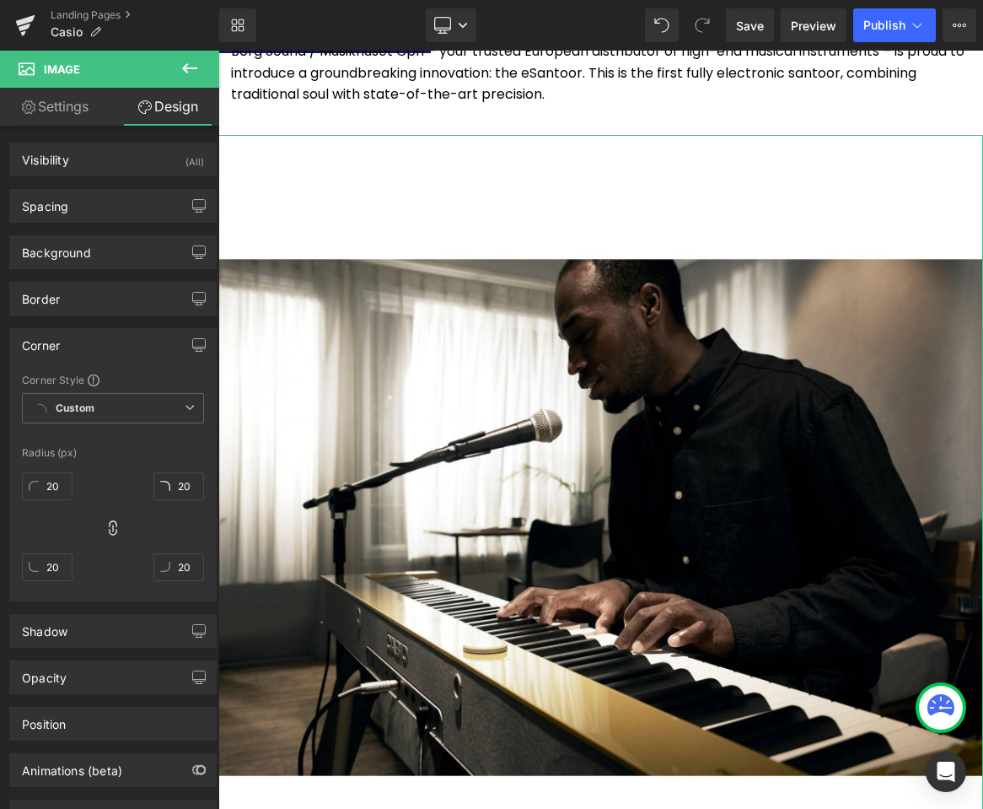
click at [113, 342] on div "Corner" at bounding box center [113, 345] width 206 height 32
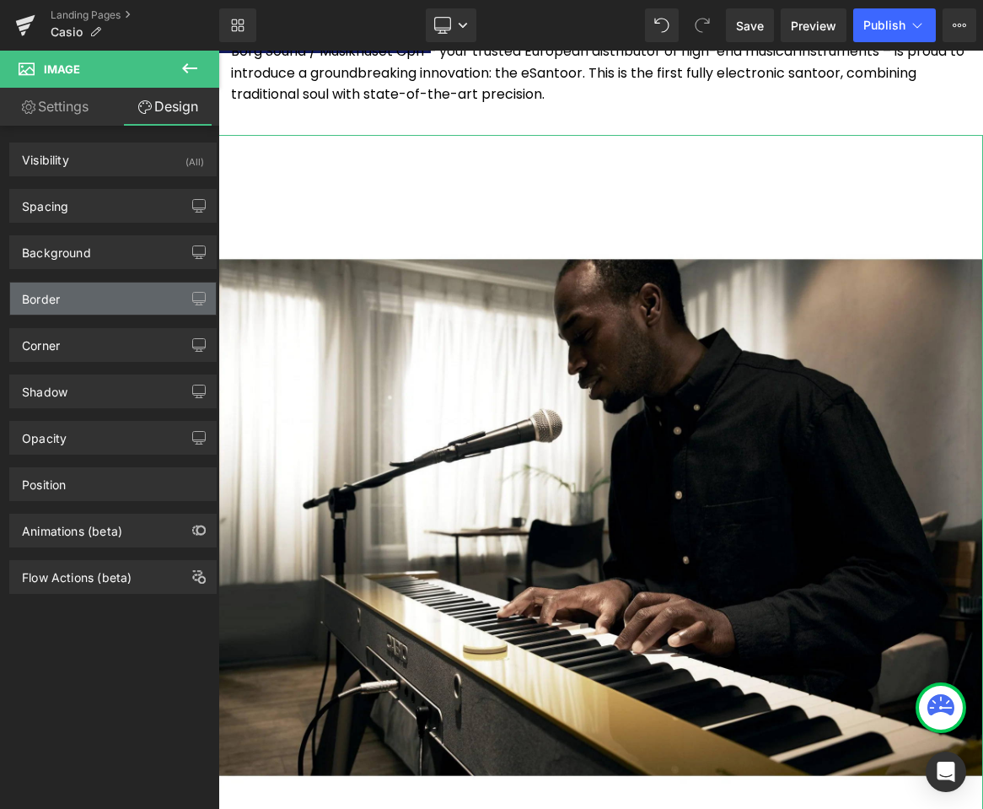
click at [106, 301] on div "Border" at bounding box center [113, 298] width 206 height 32
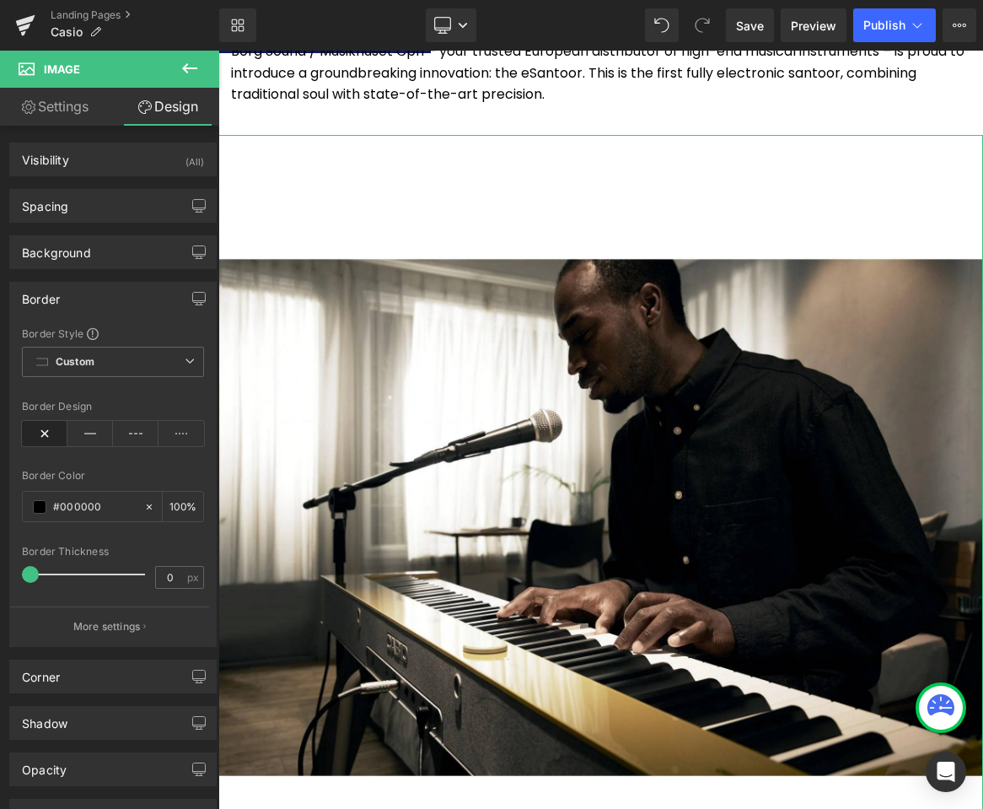
click at [106, 301] on div "Border" at bounding box center [113, 298] width 206 height 32
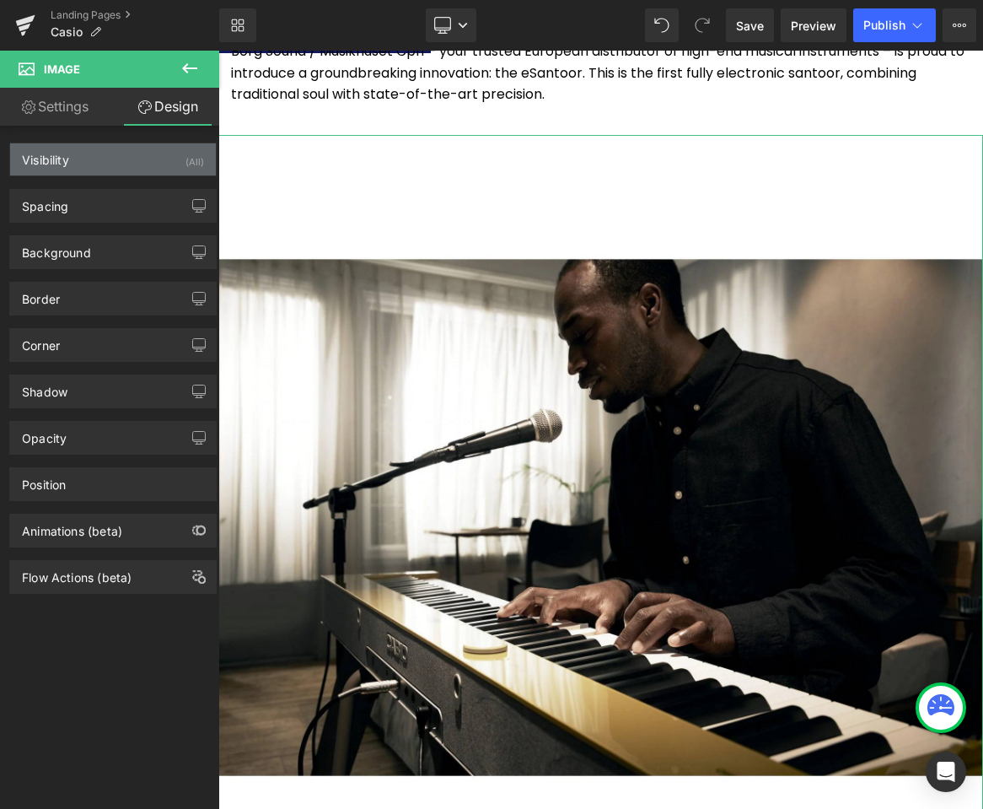
click at [126, 166] on div "Visibility (All)" at bounding box center [113, 159] width 206 height 32
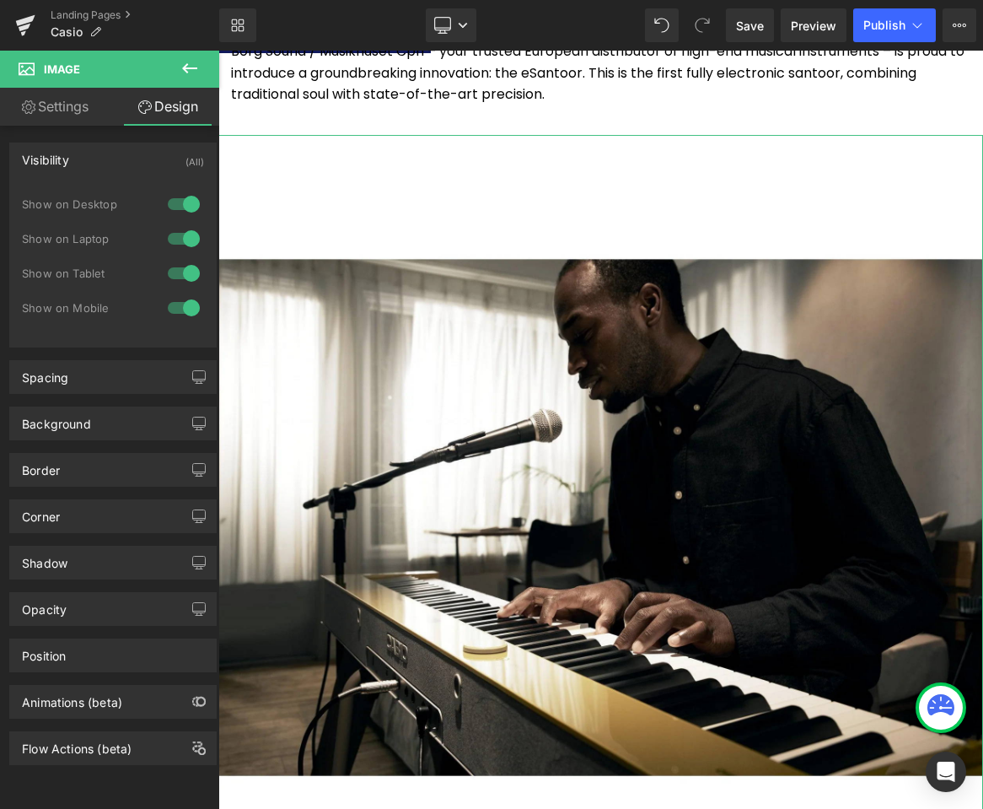
click at [126, 166] on div "Visibility (All)" at bounding box center [113, 159] width 206 height 32
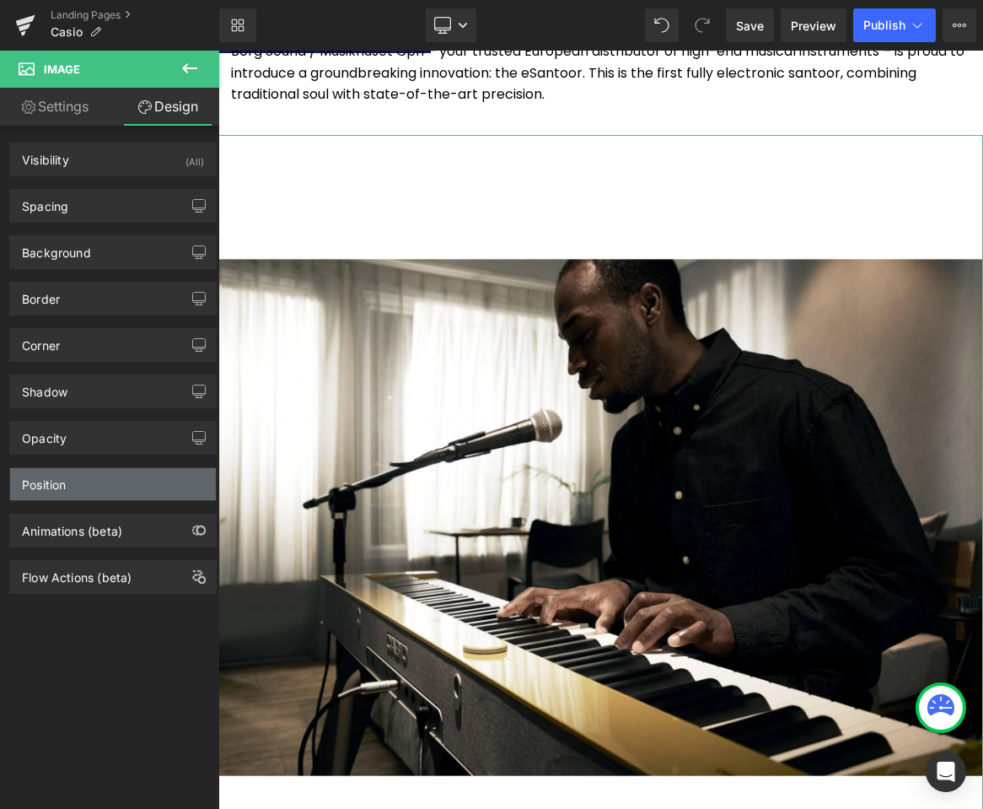
click at [111, 481] on div "Position" at bounding box center [113, 484] width 206 height 32
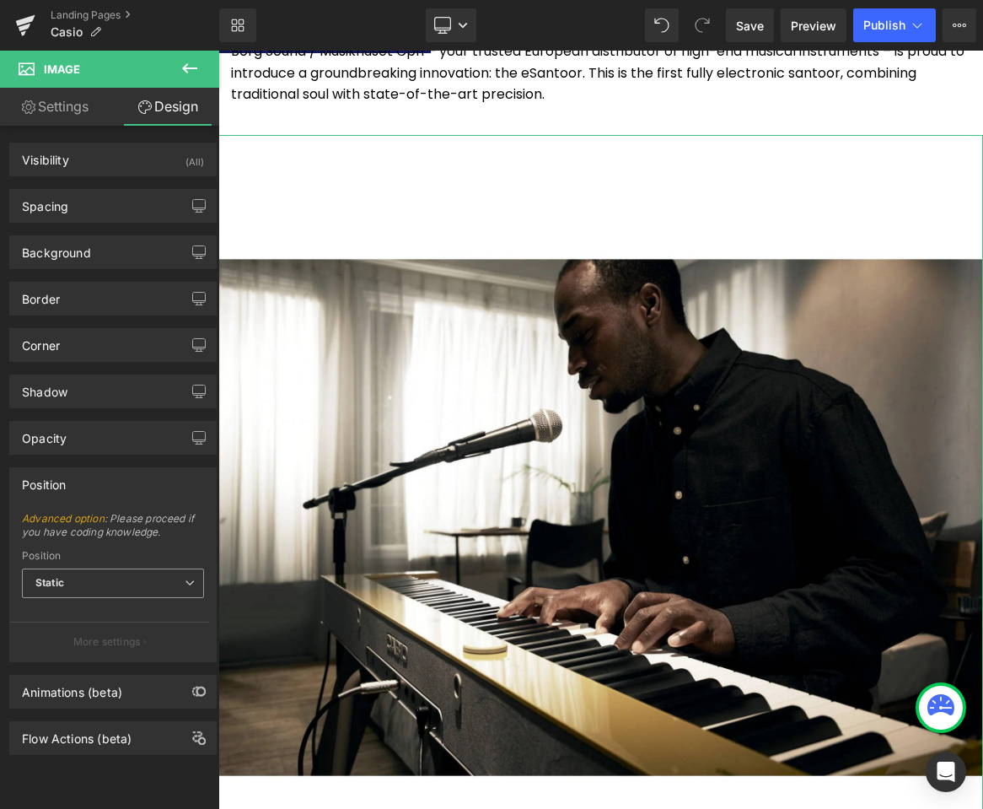
click at [110, 588] on span "Static" at bounding box center [113, 583] width 182 height 30
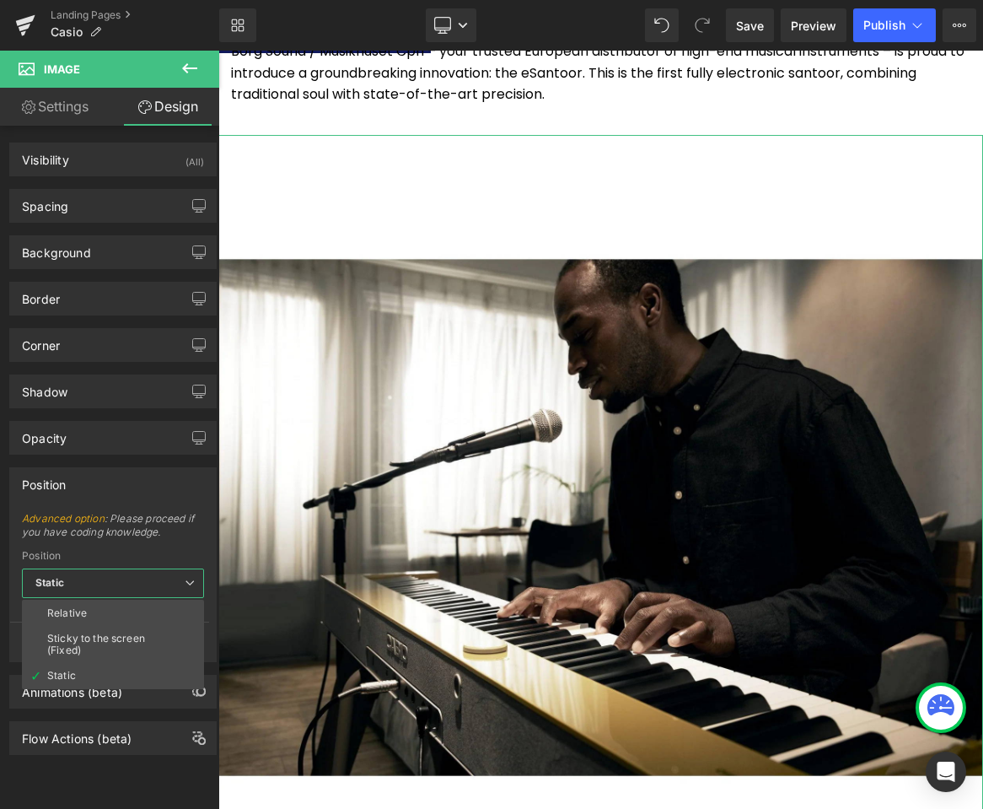
click at [123, 519] on span "Advanced option : Please proceed if you have coding knowledge." at bounding box center [113, 531] width 182 height 38
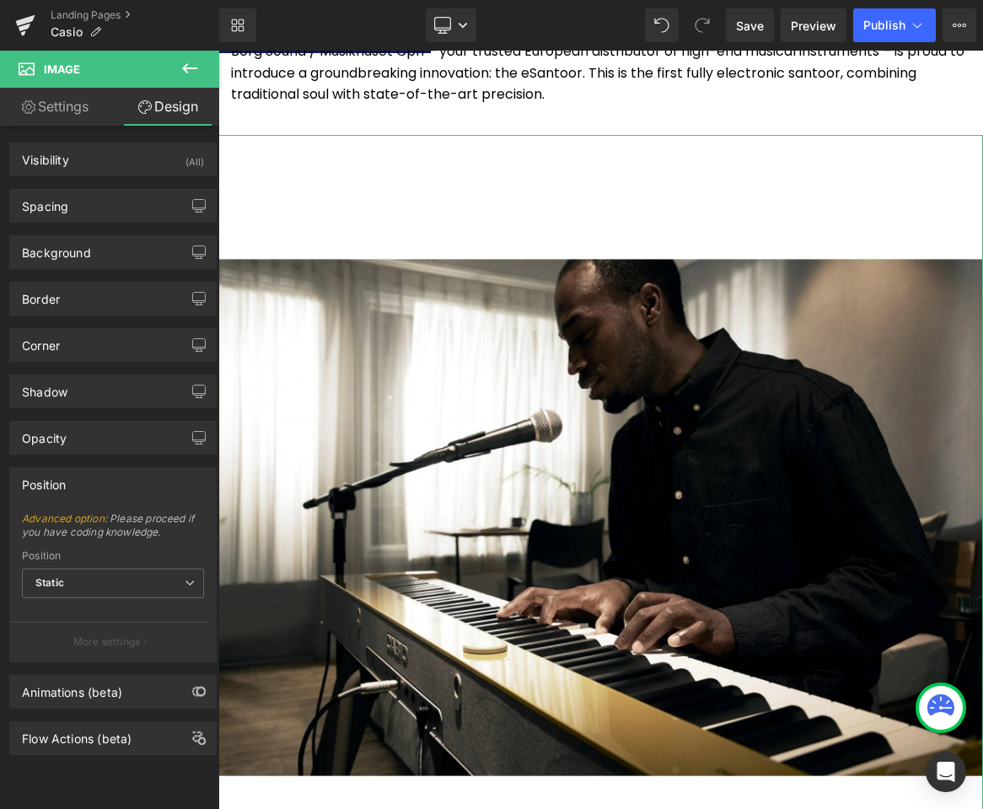
click at [112, 487] on div "Position" at bounding box center [113, 484] width 206 height 32
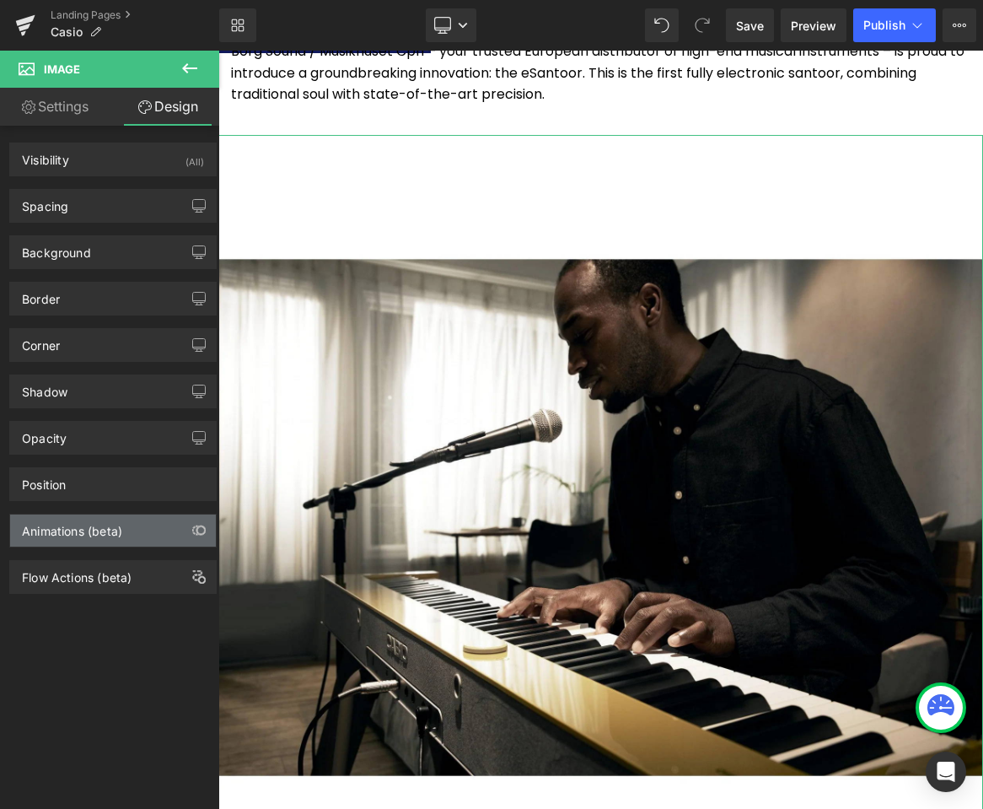
click at [114, 539] on div "Animations (beta)" at bounding box center [113, 530] width 206 height 32
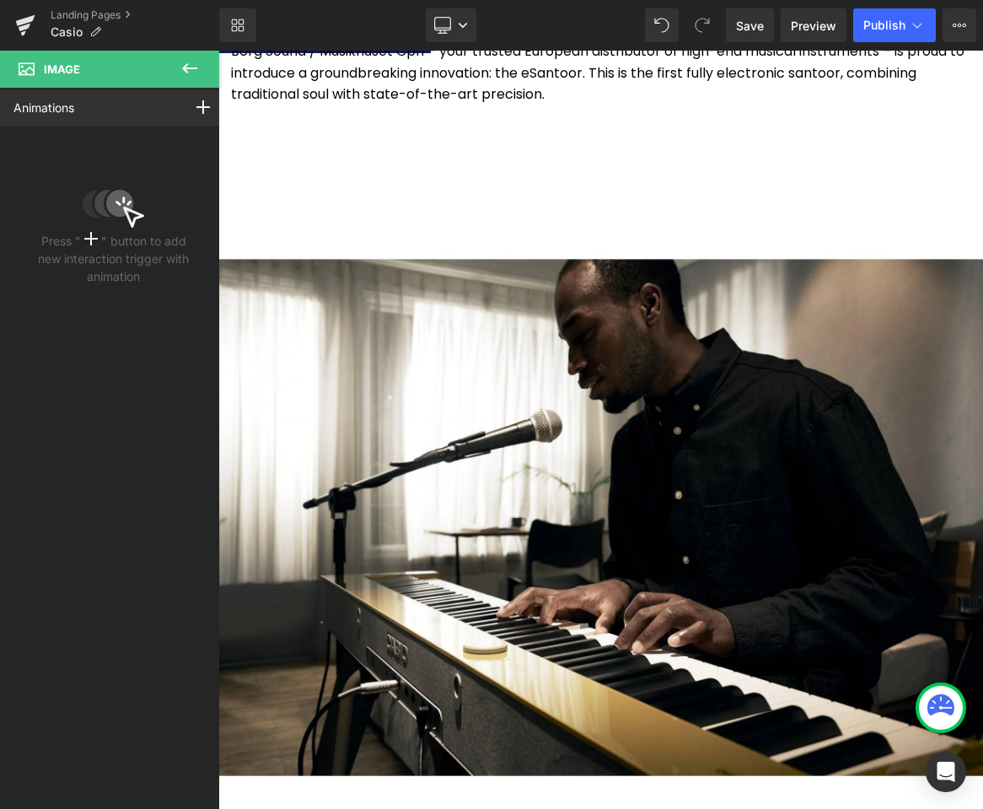
click at [105, 62] on span "Image" at bounding box center [101, 69] width 169 height 37
click at [185, 63] on icon at bounding box center [190, 68] width 20 height 20
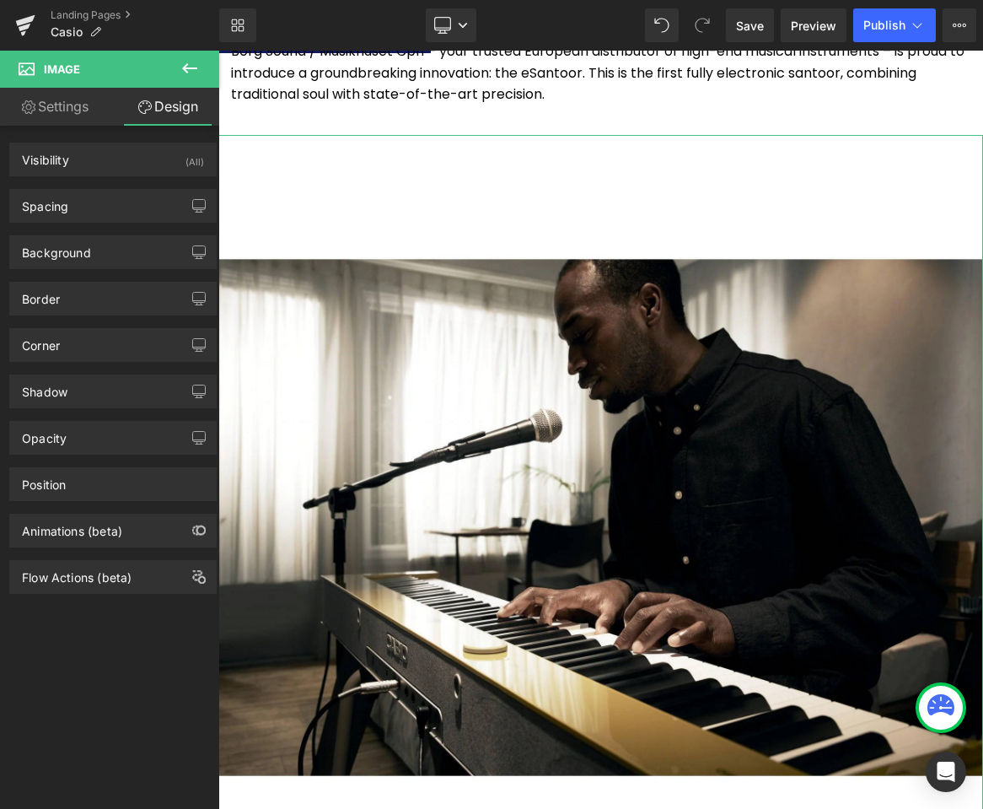
click at [60, 116] on link "Settings" at bounding box center [55, 107] width 110 height 38
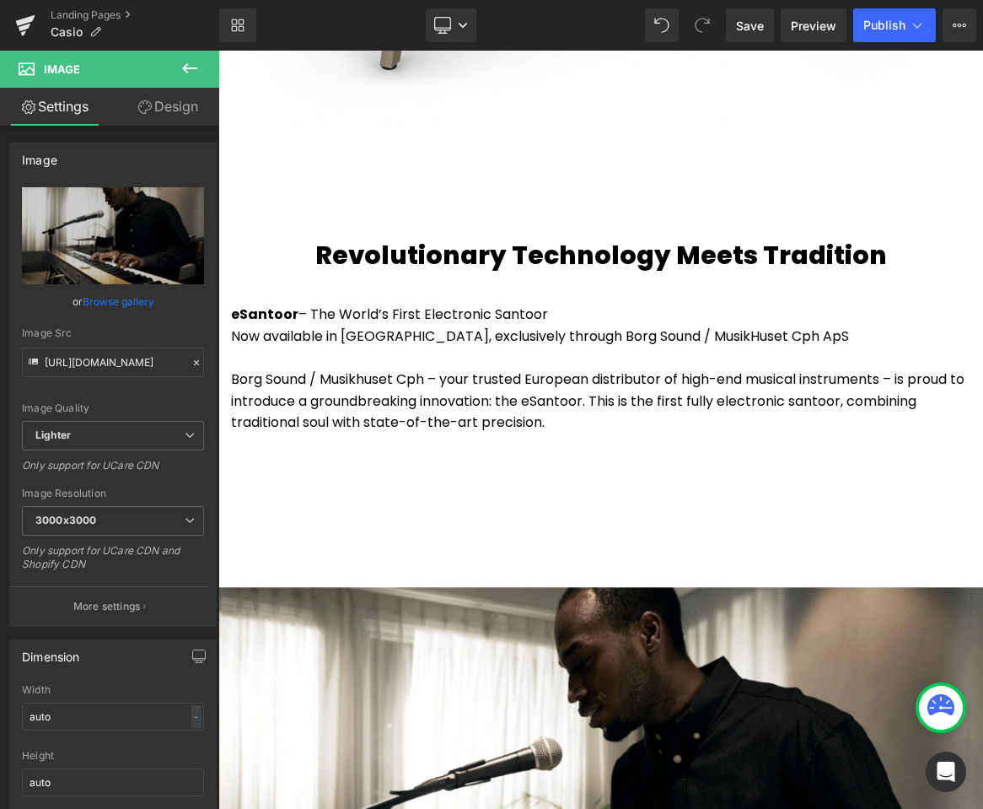
scroll to position [910, 0]
